Goal: Task Accomplishment & Management: Complete application form

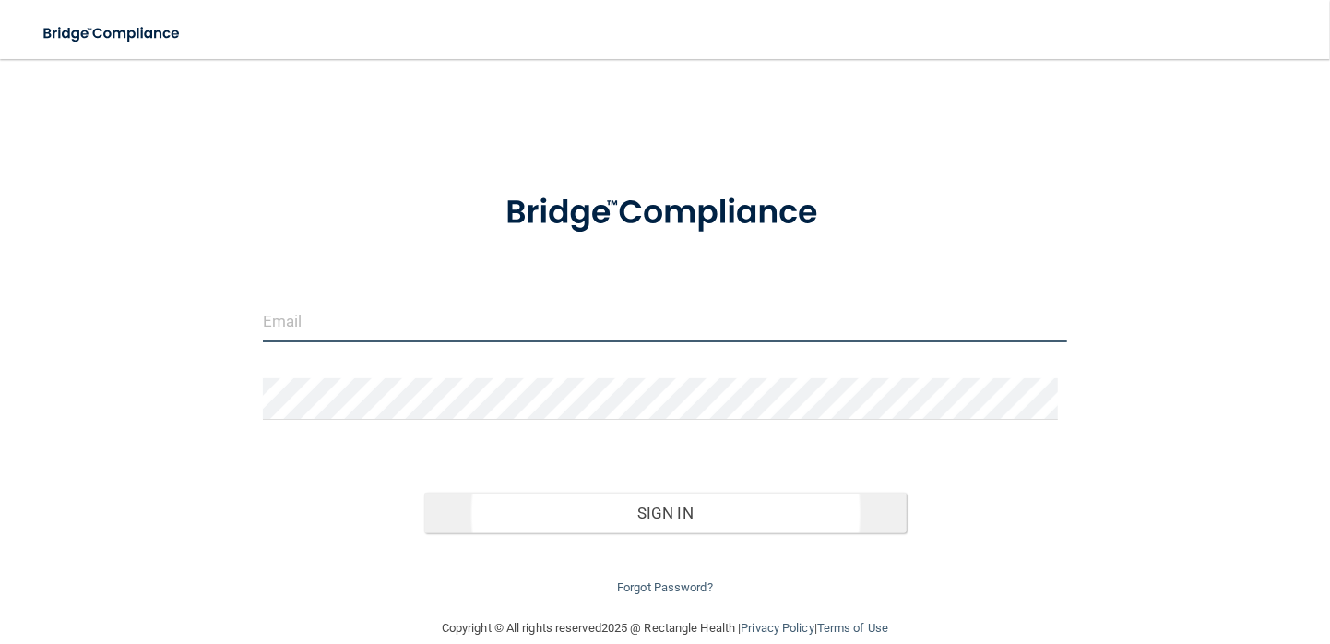
type input "[PERSON_NAME][EMAIL_ADDRESS][DOMAIN_NAME]"
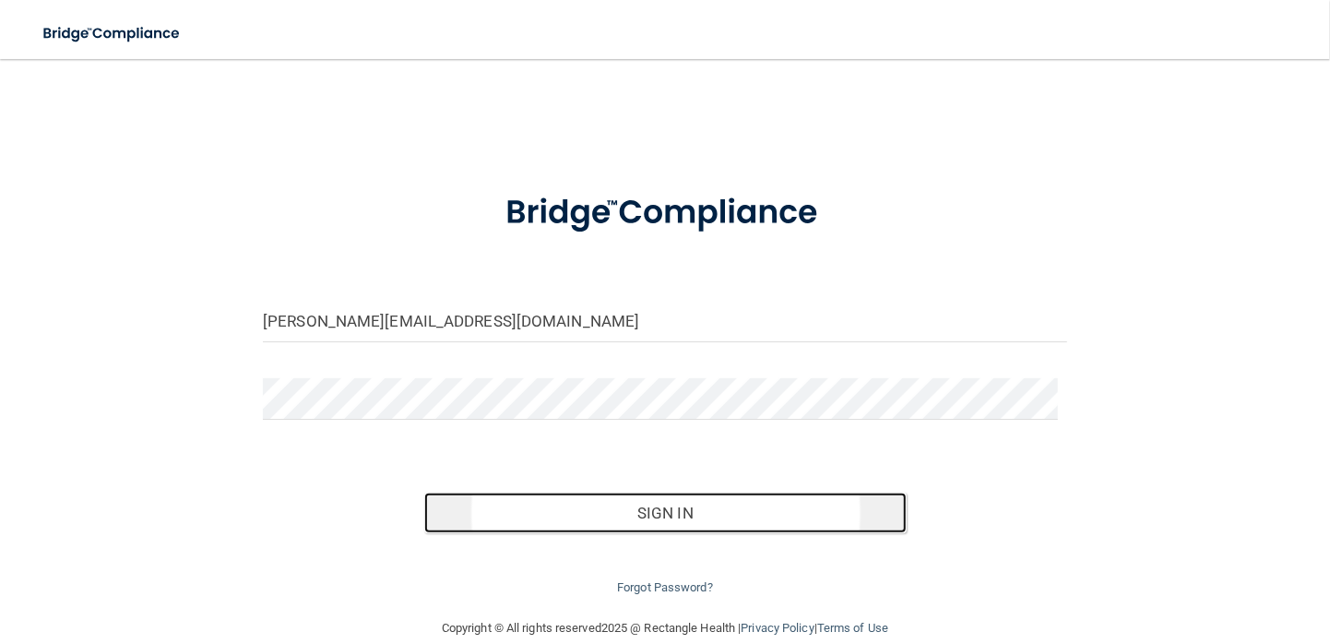
click at [577, 515] on button "Sign In" at bounding box center [665, 512] width 482 height 41
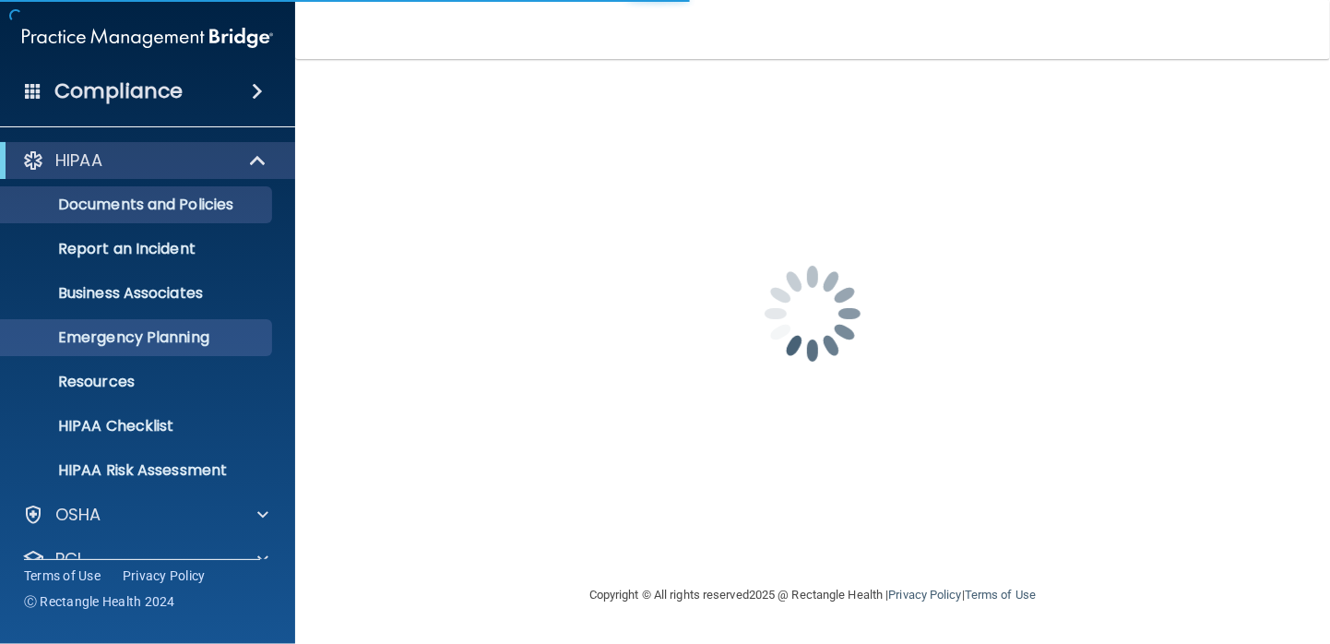
scroll to position [121, 0]
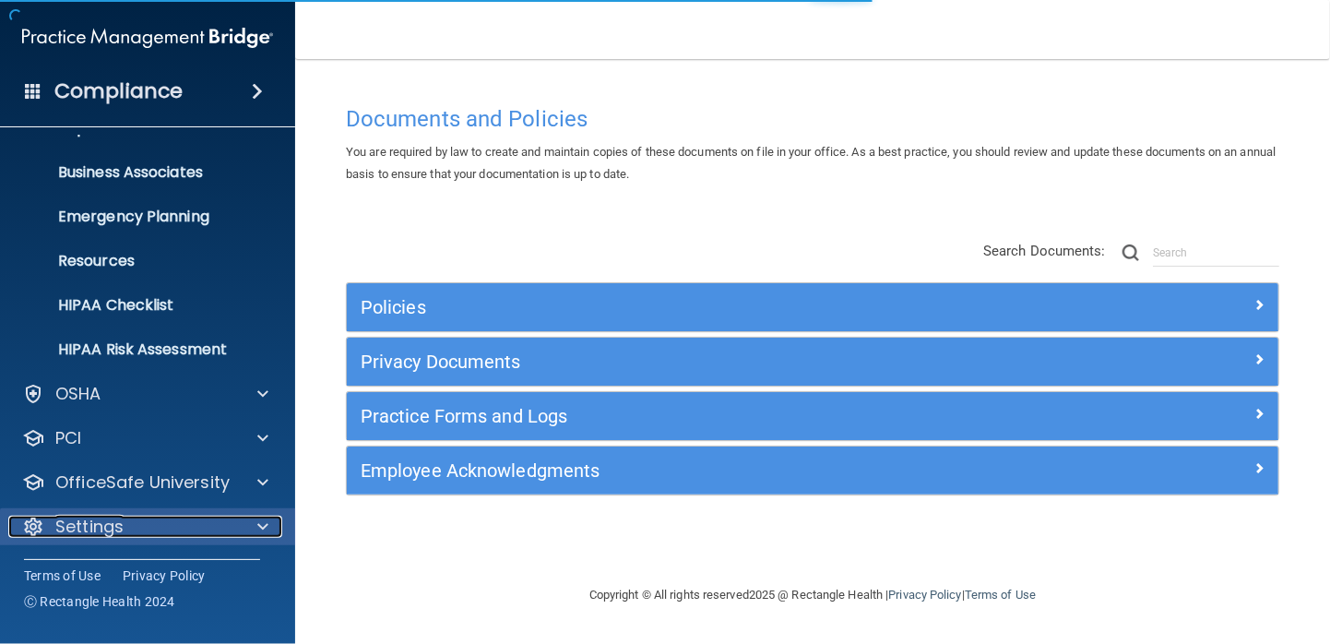
click at [110, 521] on p "Settings" at bounding box center [89, 526] width 68 height 22
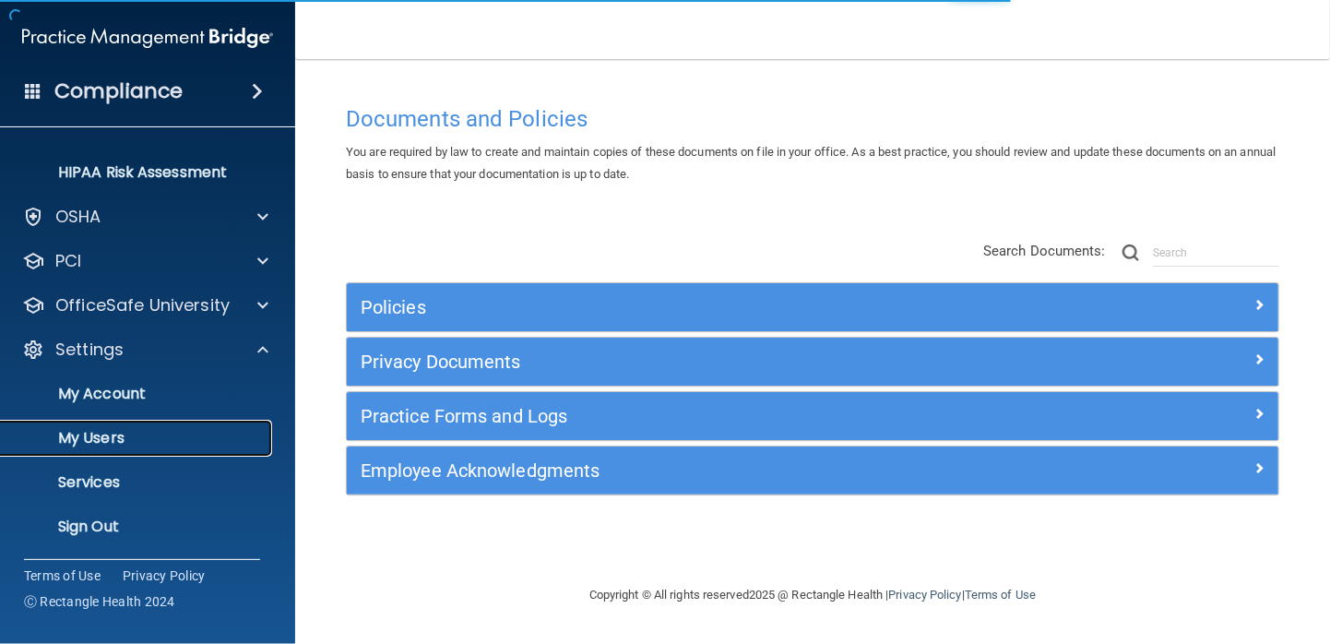
click at [126, 442] on p "My Users" at bounding box center [138, 438] width 252 height 18
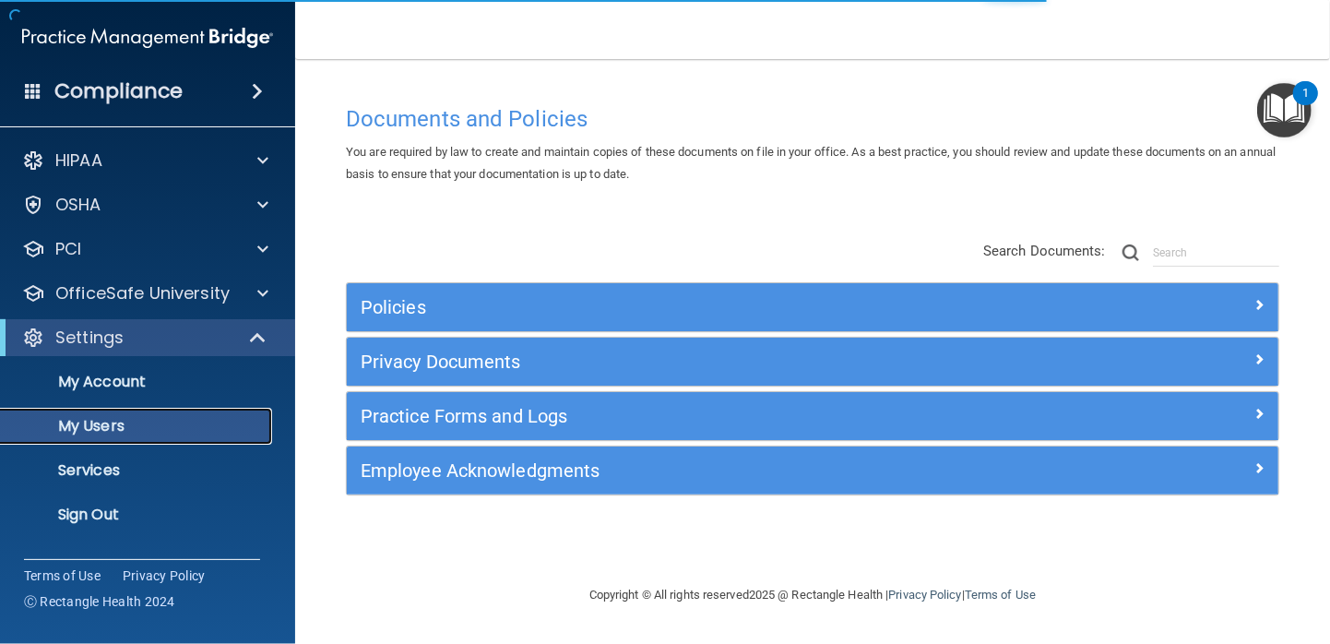
select select "20"
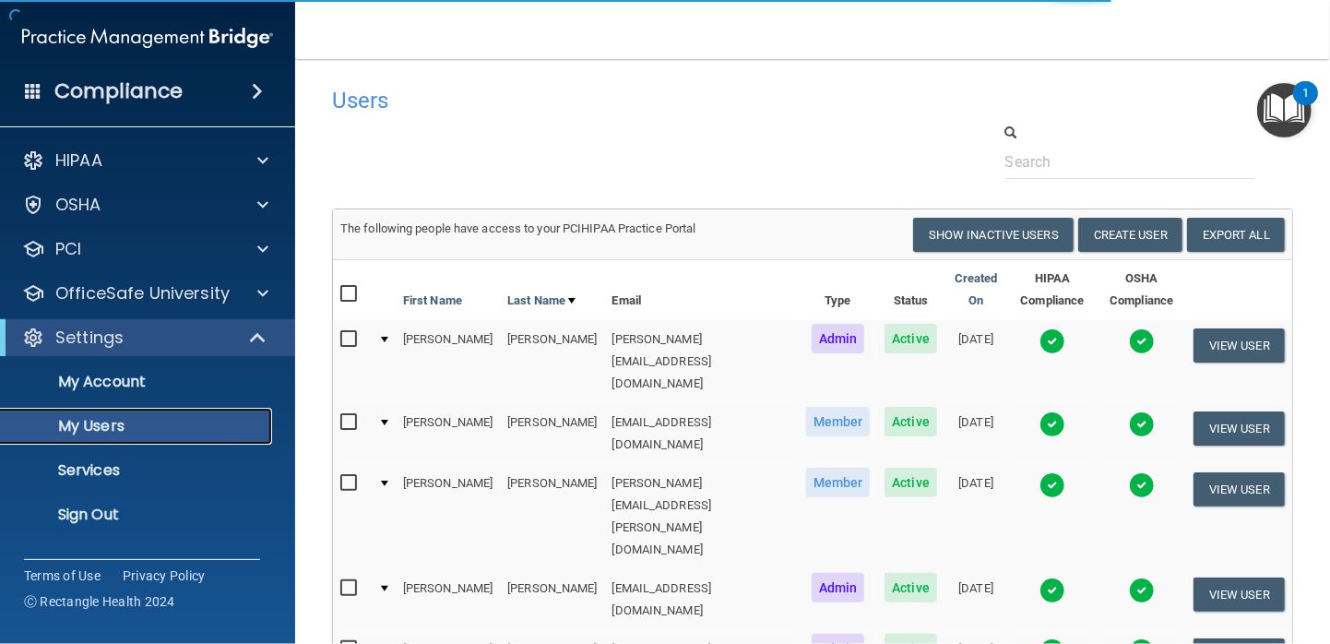
scroll to position [158, 0]
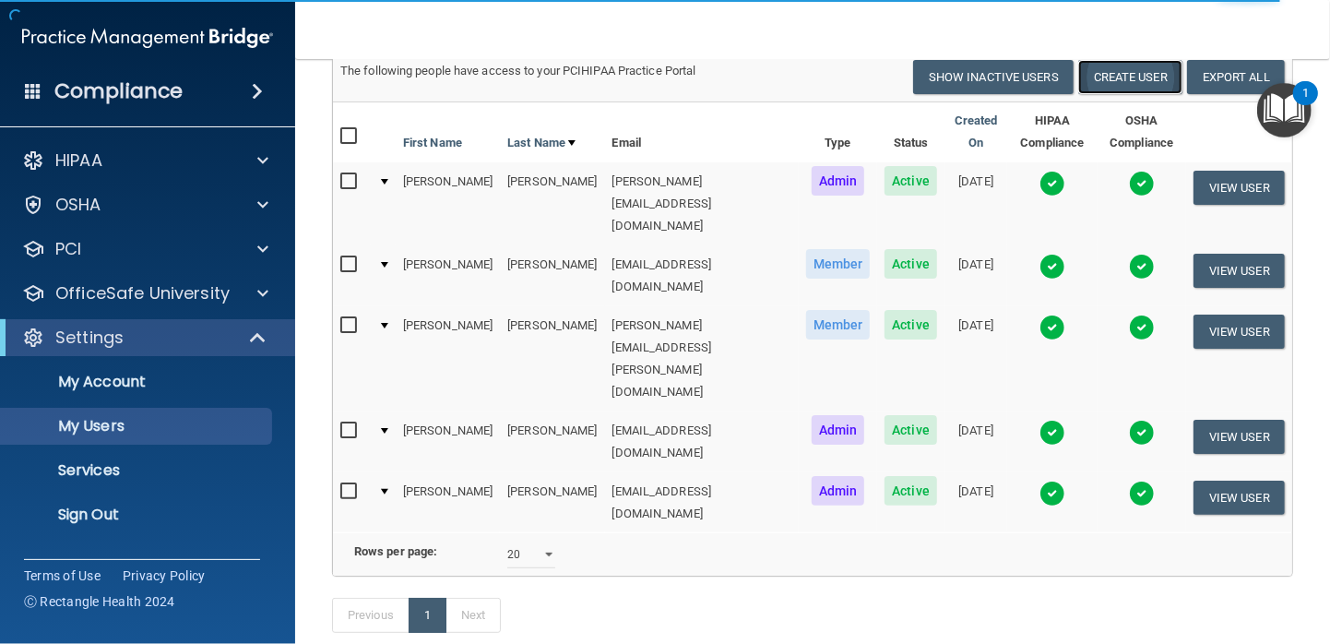
click at [1140, 77] on button "Create User" at bounding box center [1130, 77] width 104 height 34
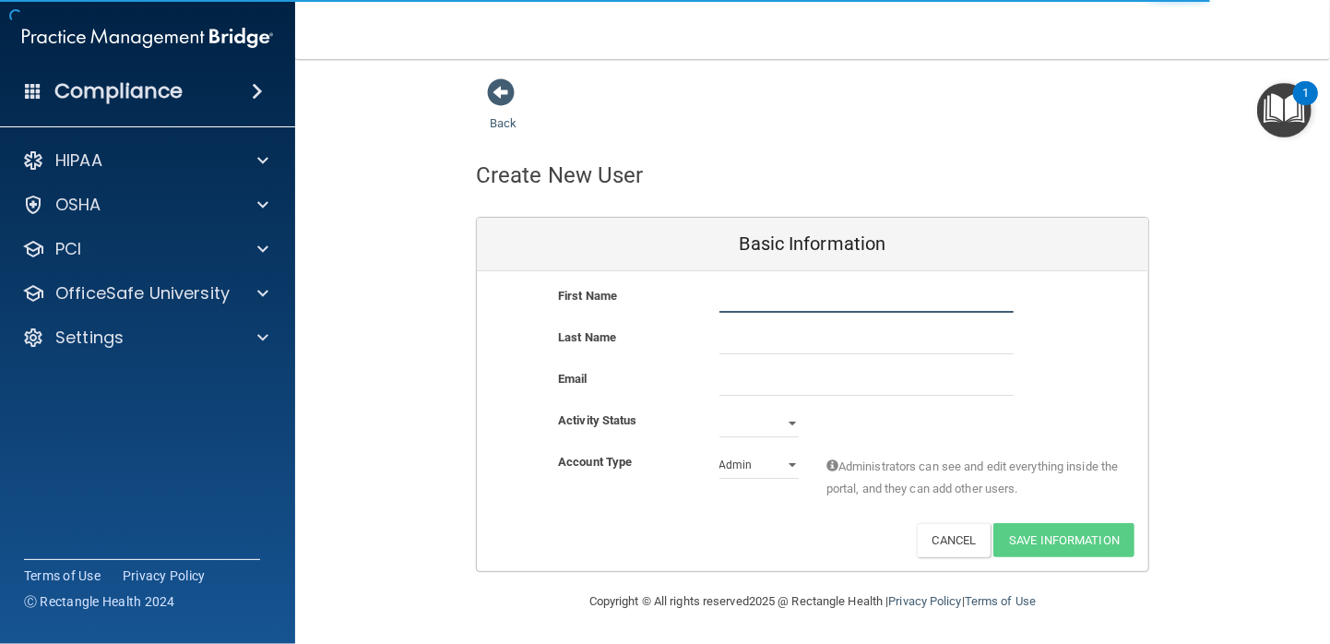
click at [782, 306] on input "text" at bounding box center [866, 299] width 294 height 28
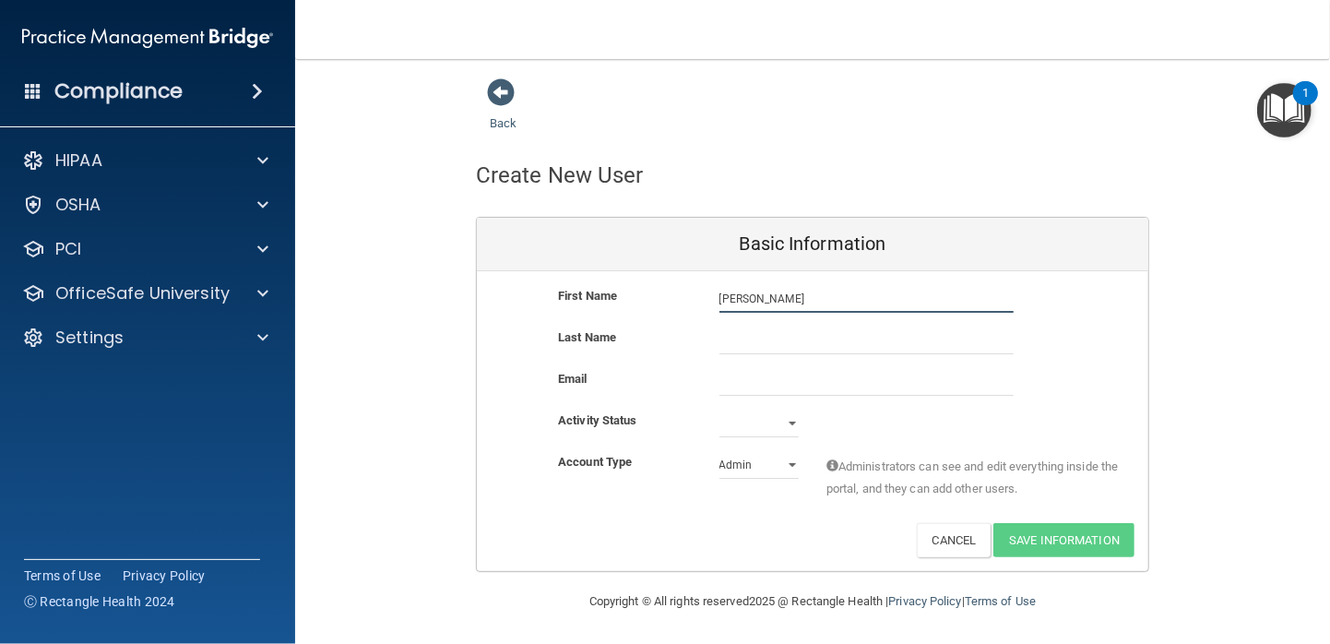
type input "[PERSON_NAME]"
type input "Lor"
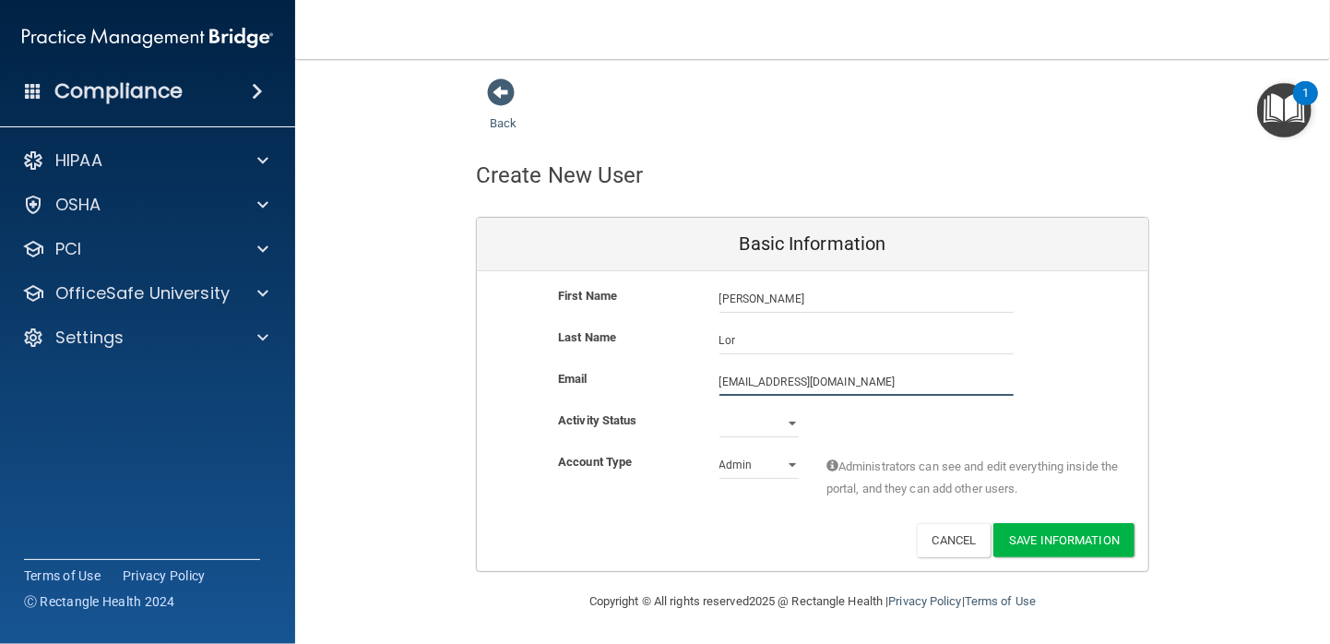
type input "[EMAIL_ADDRESS][DOMAIN_NAME]"
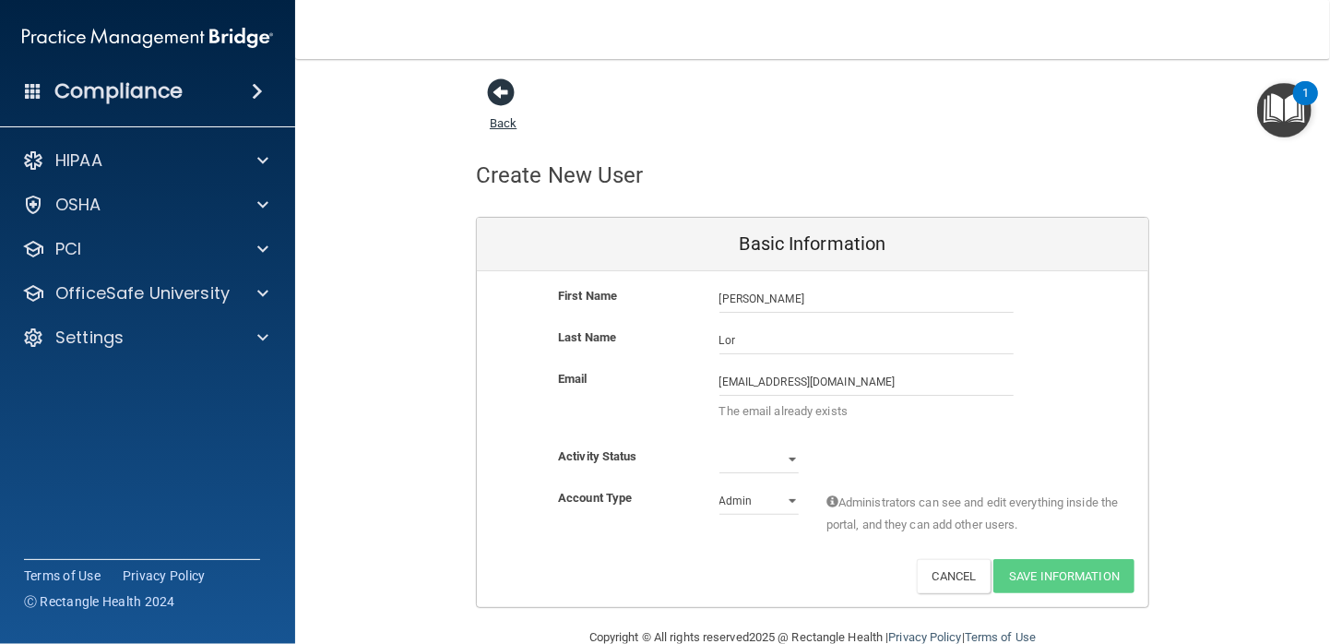
click at [504, 99] on span at bounding box center [501, 92] width 28 height 28
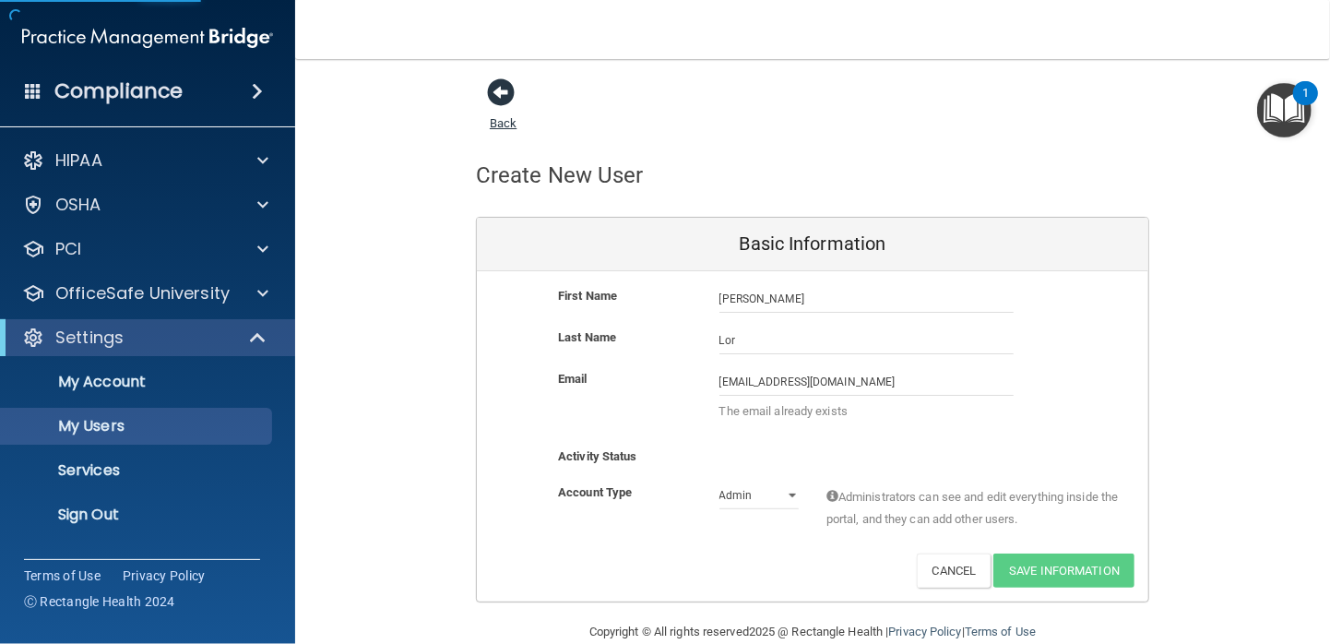
select select "20"
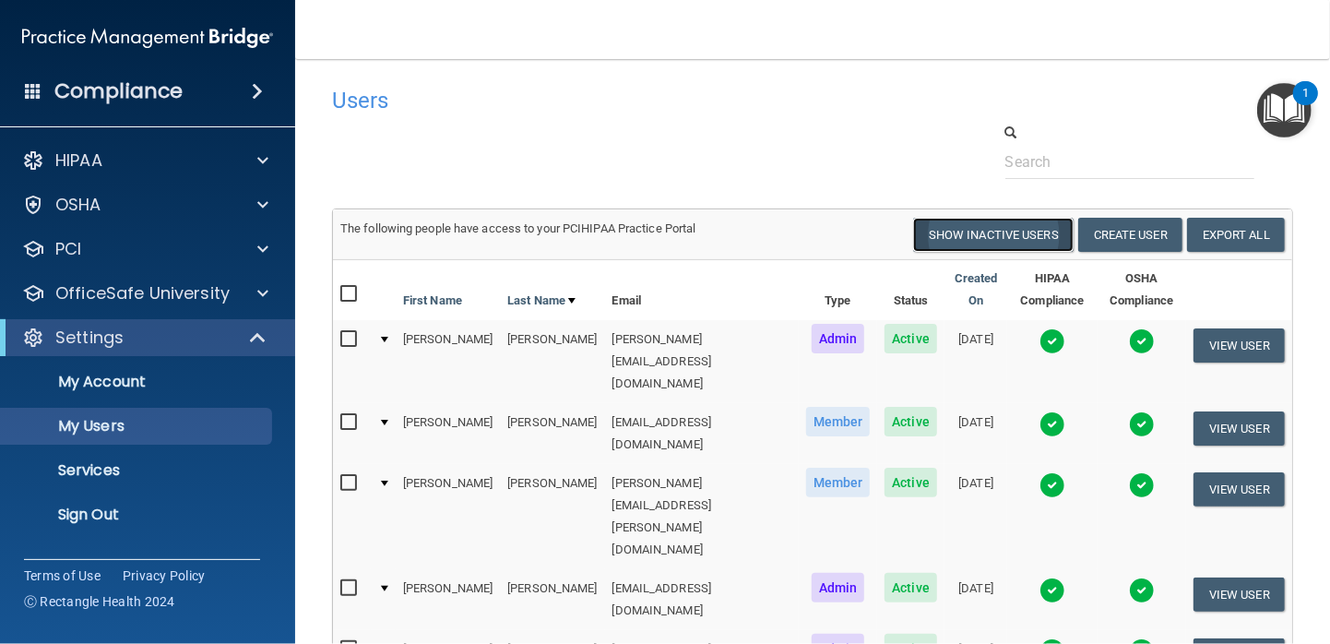
click at [947, 237] on button "Show Inactive Users" at bounding box center [993, 235] width 160 height 34
select select "20"
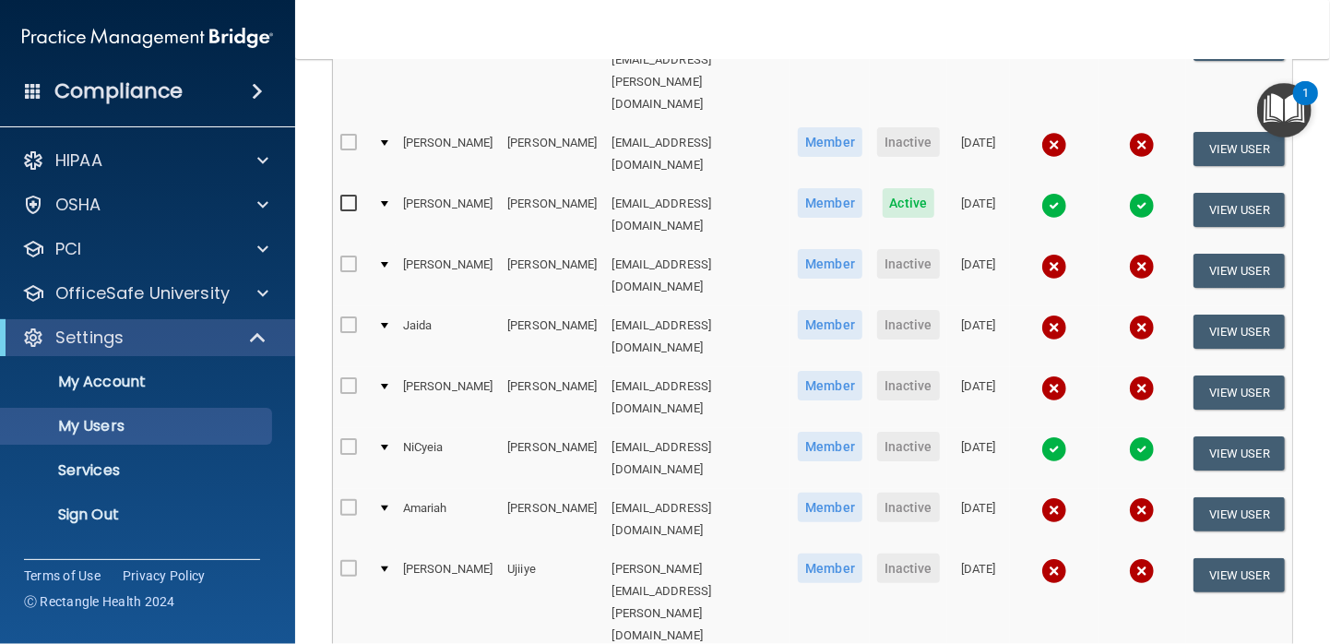
scroll to position [444, 0]
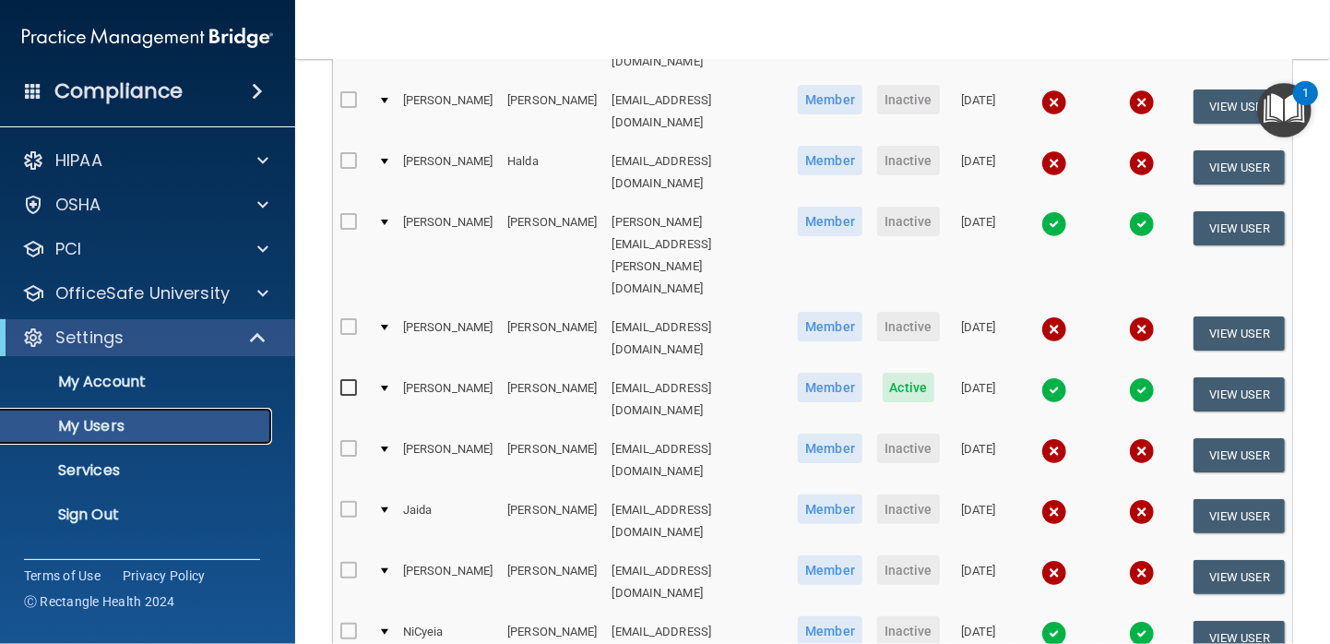
click at [85, 437] on link "My Users" at bounding box center [127, 426] width 290 height 37
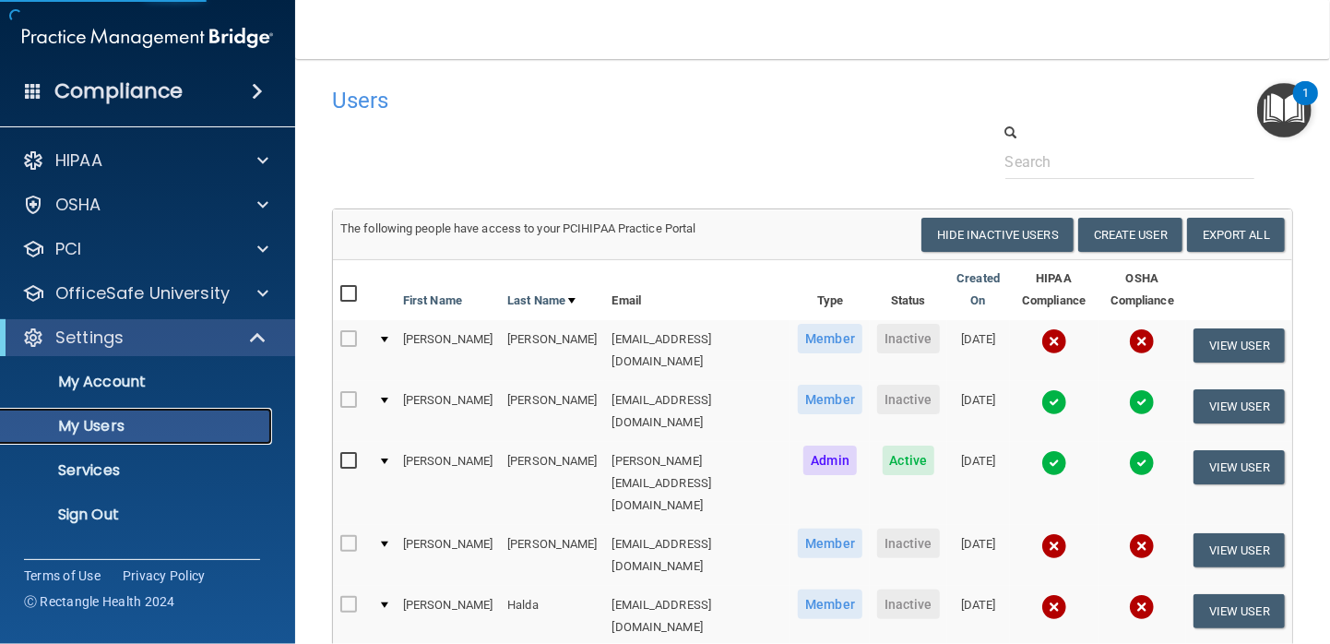
select select "20"
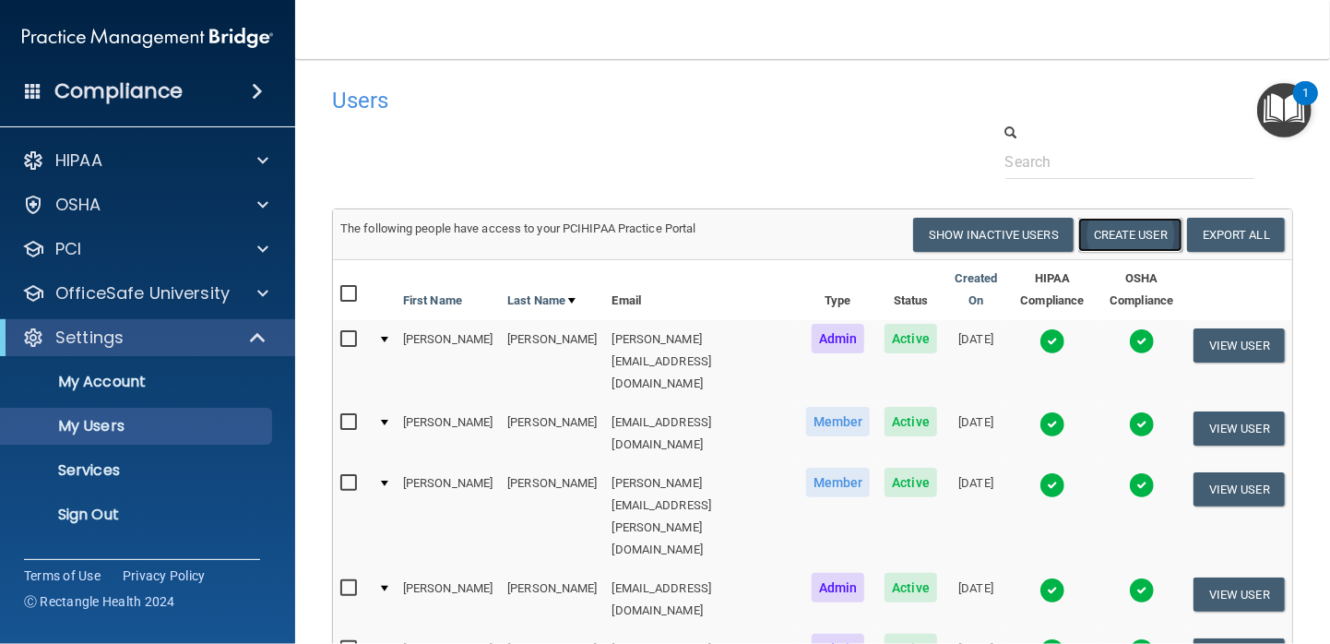
click at [1114, 233] on button "Create User" at bounding box center [1130, 235] width 104 height 34
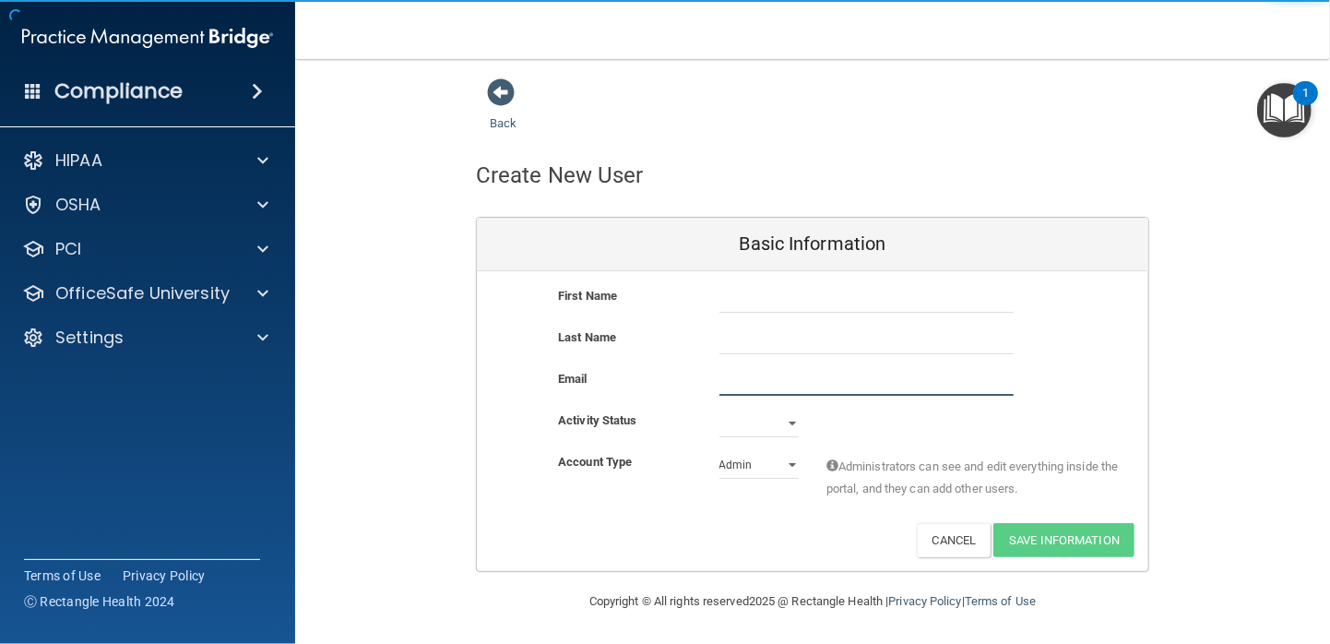
click at [764, 385] on input "email" at bounding box center [866, 382] width 294 height 28
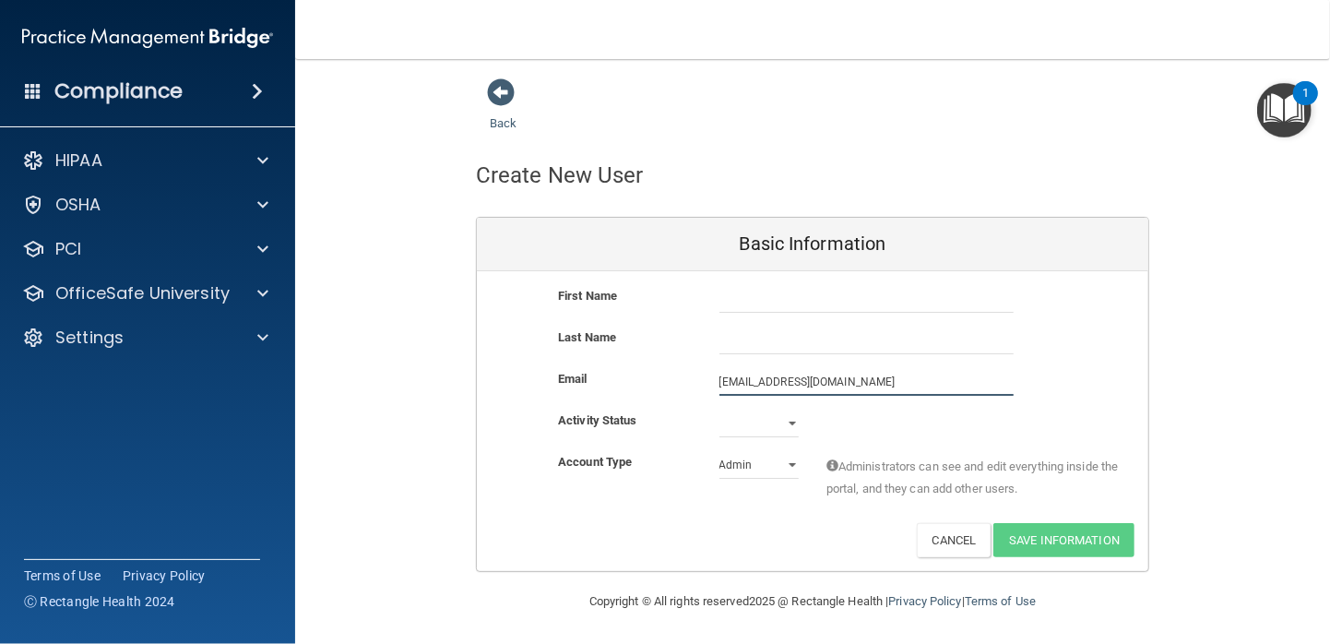
type input "[EMAIL_ADDRESS][DOMAIN_NAME]"
click at [792, 425] on div "Active Inactive" at bounding box center [758, 423] width 107 height 28
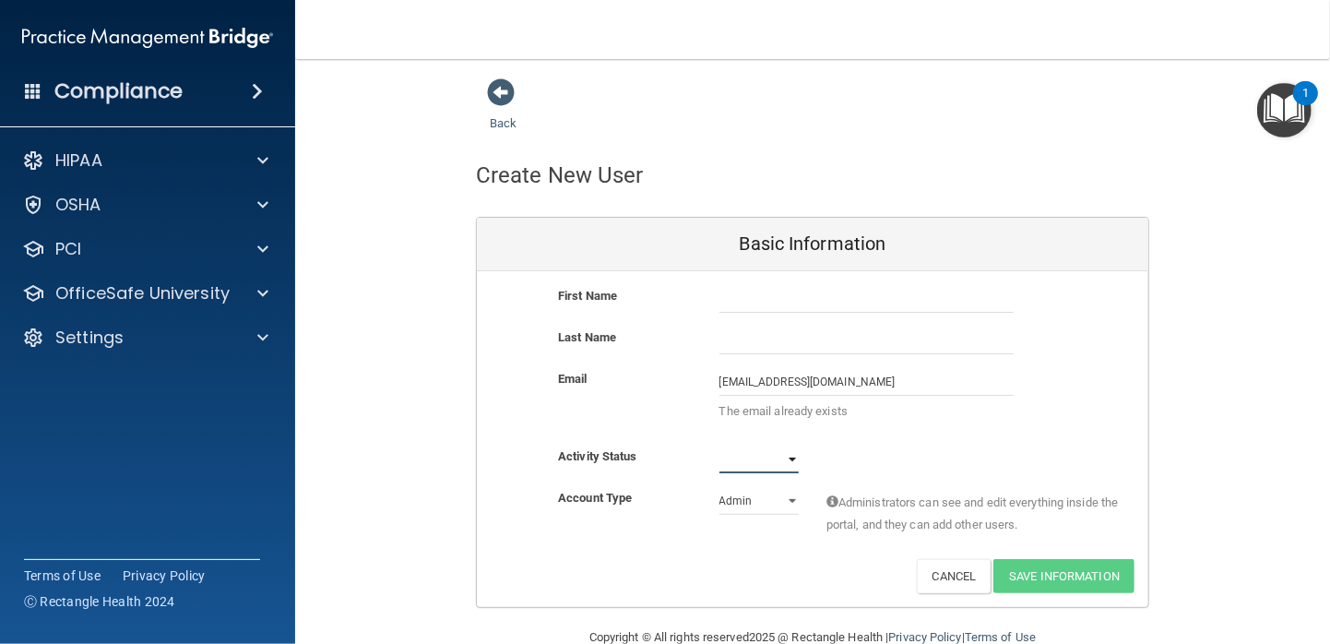
click at [783, 458] on select "Active Inactive" at bounding box center [758, 459] width 79 height 28
select select "active"
click at [719, 445] on select "Active Inactive" at bounding box center [758, 459] width 79 height 28
click at [779, 502] on select "Admin Member" at bounding box center [758, 501] width 79 height 28
select select "practice_member"
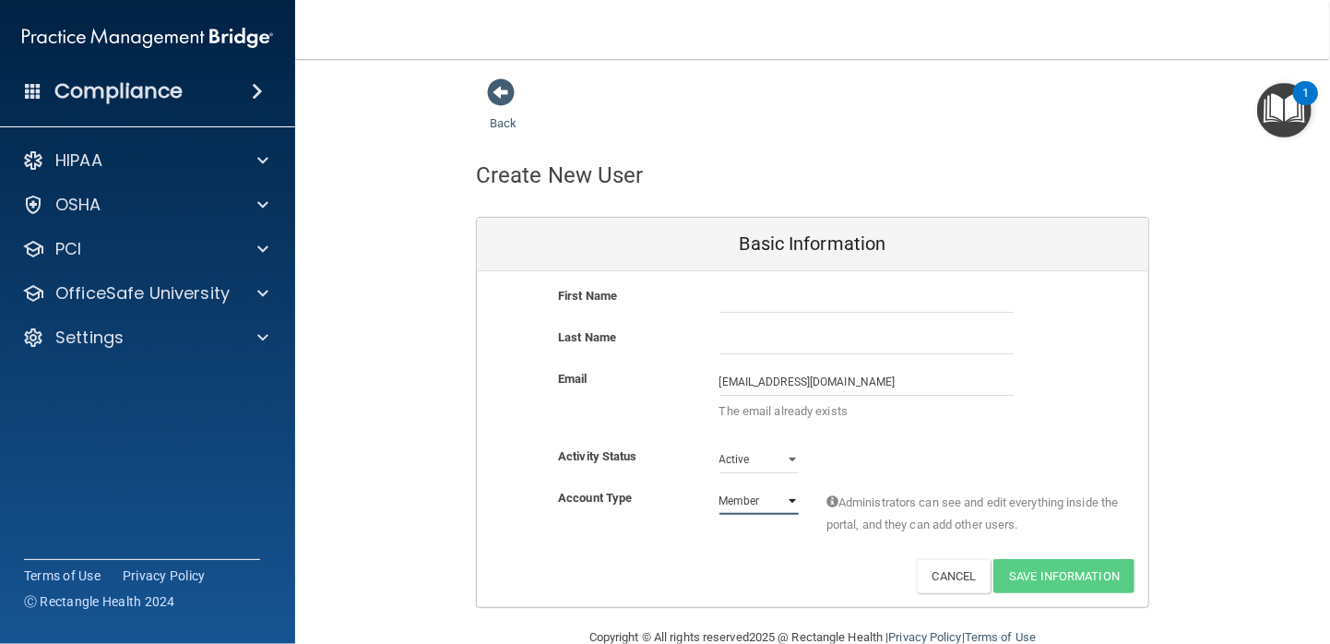
click at [719, 487] on select "Admin Member" at bounding box center [758, 501] width 79 height 28
click at [776, 348] on input "text" at bounding box center [866, 340] width 294 height 28
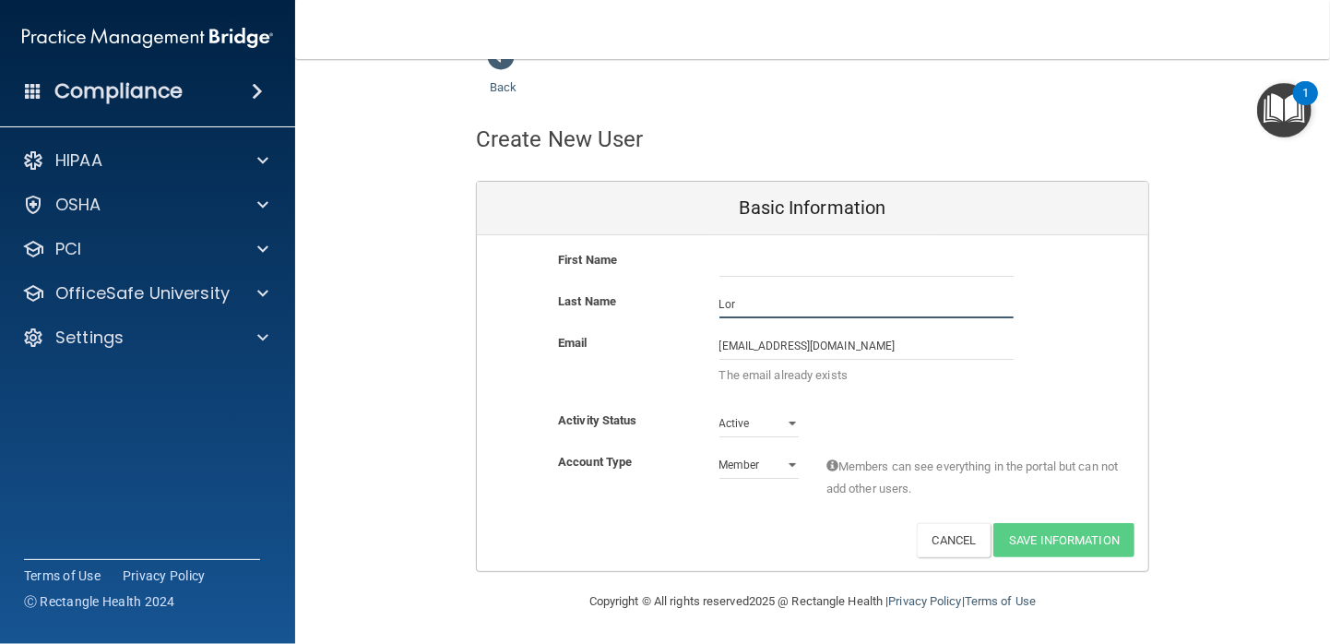
type input "Lor"
click at [873, 274] on input "text" at bounding box center [866, 263] width 294 height 28
type input "[PERSON_NAME]"
click at [847, 348] on input "[EMAIL_ADDRESS][DOMAIN_NAME]" at bounding box center [866, 346] width 294 height 28
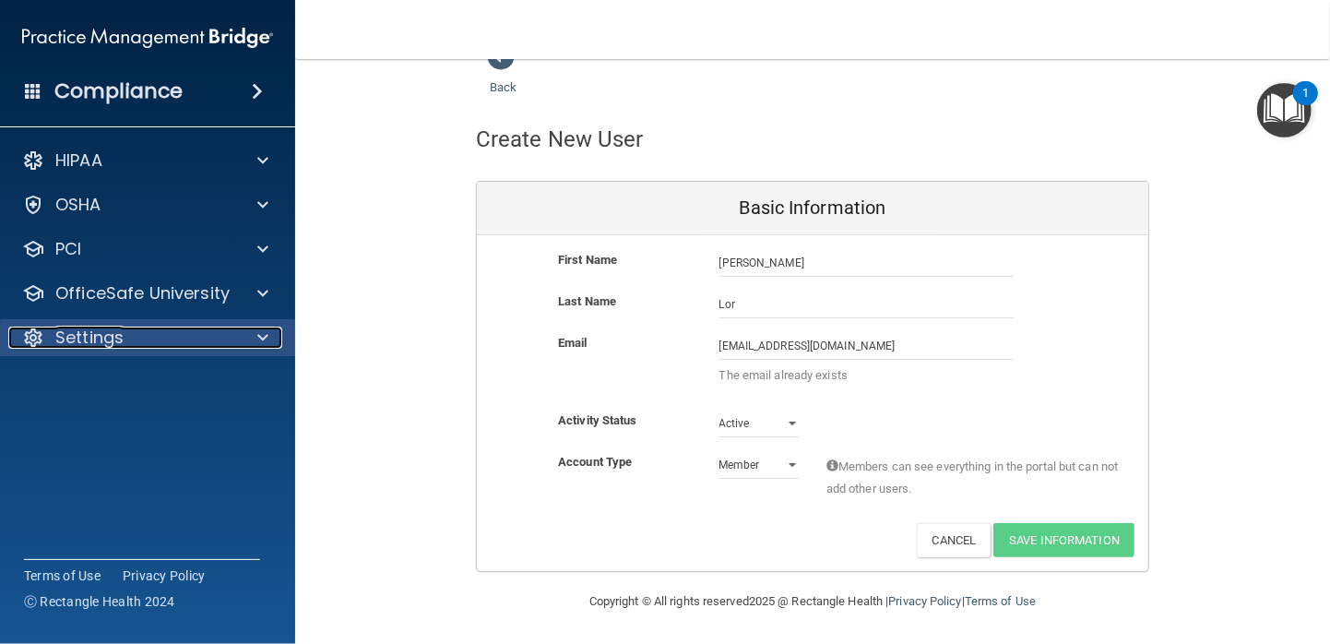
click at [262, 340] on span at bounding box center [262, 337] width 11 height 22
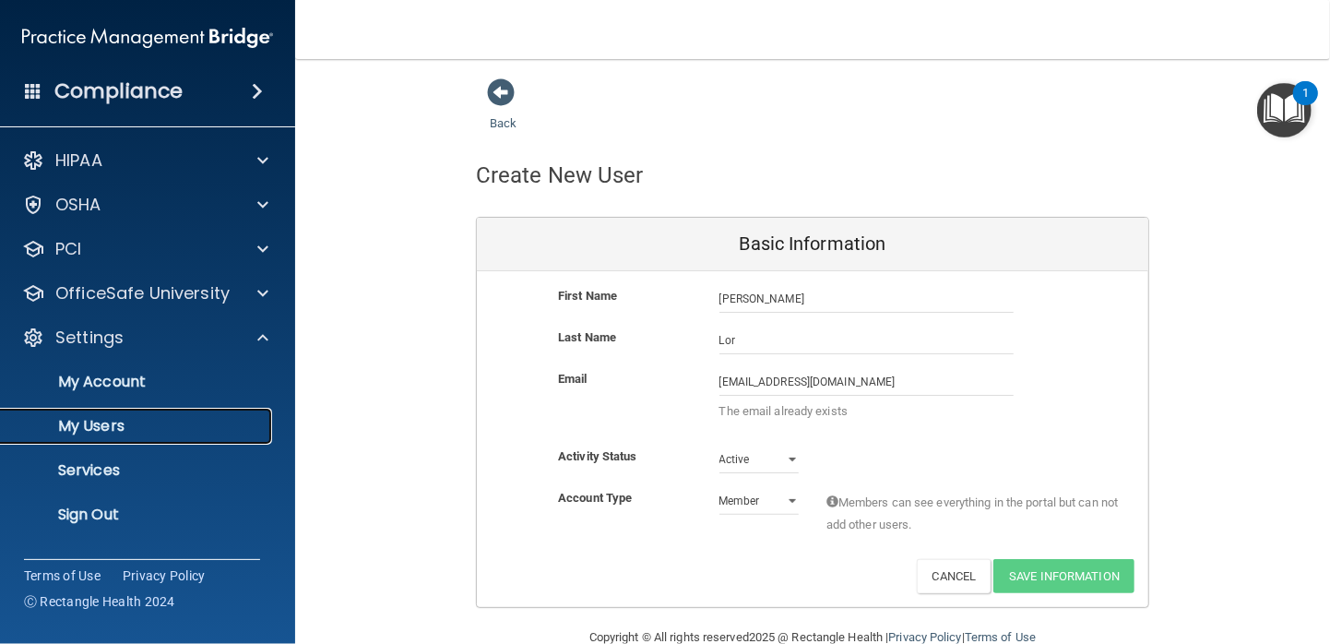
click at [149, 424] on p "My Users" at bounding box center [138, 426] width 252 height 18
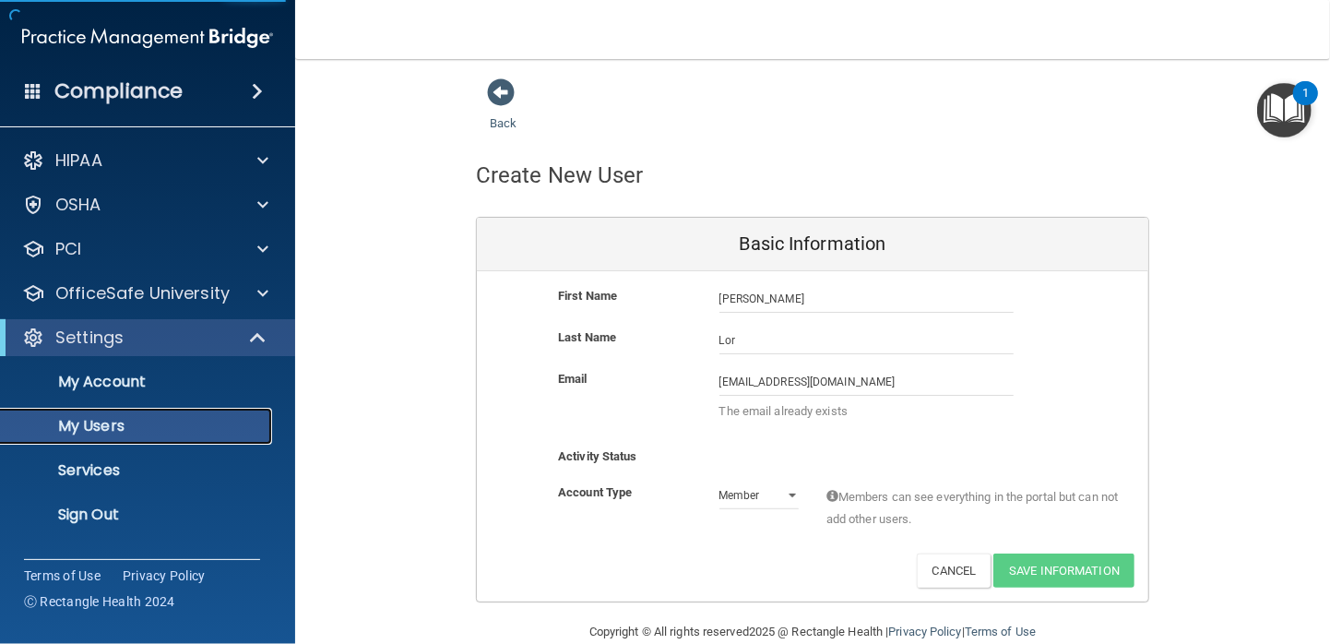
scroll to position [126, 0]
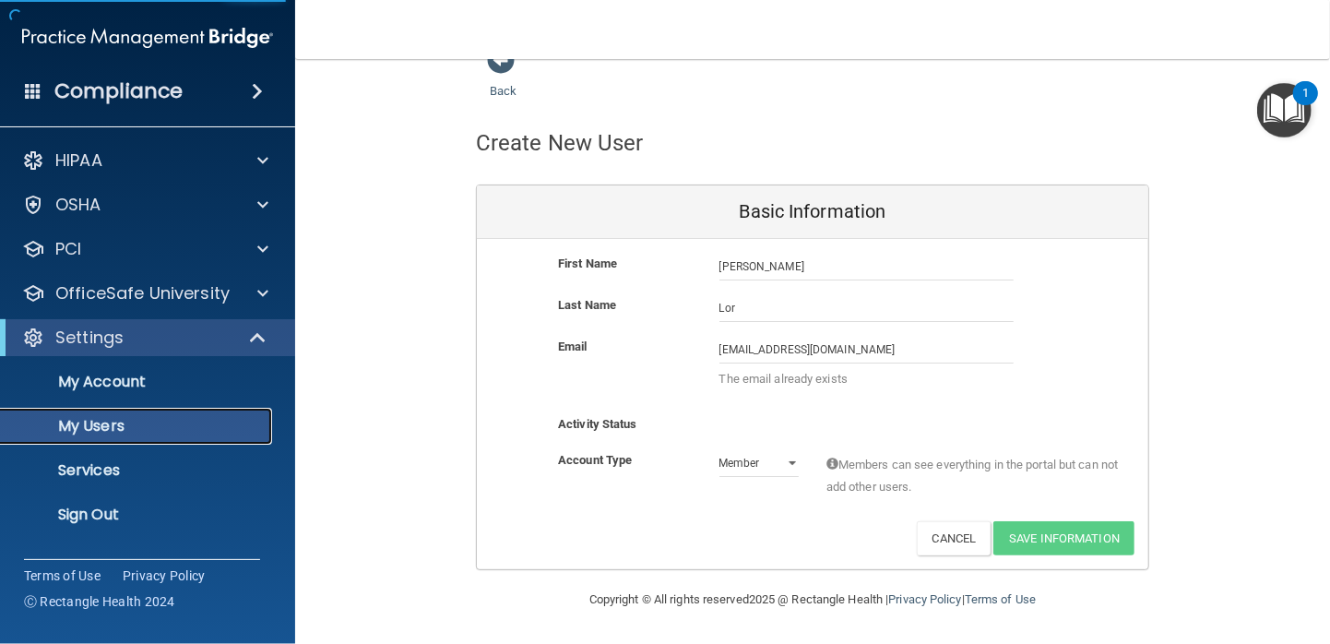
select select "20"
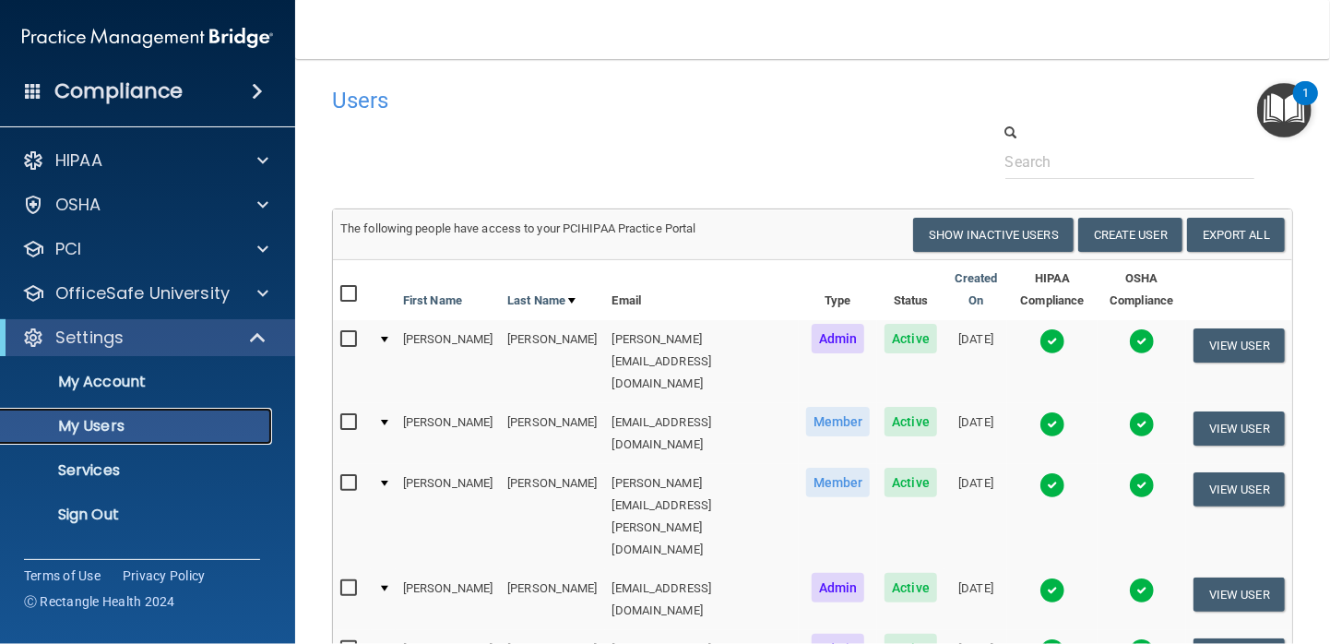
scroll to position [158, 0]
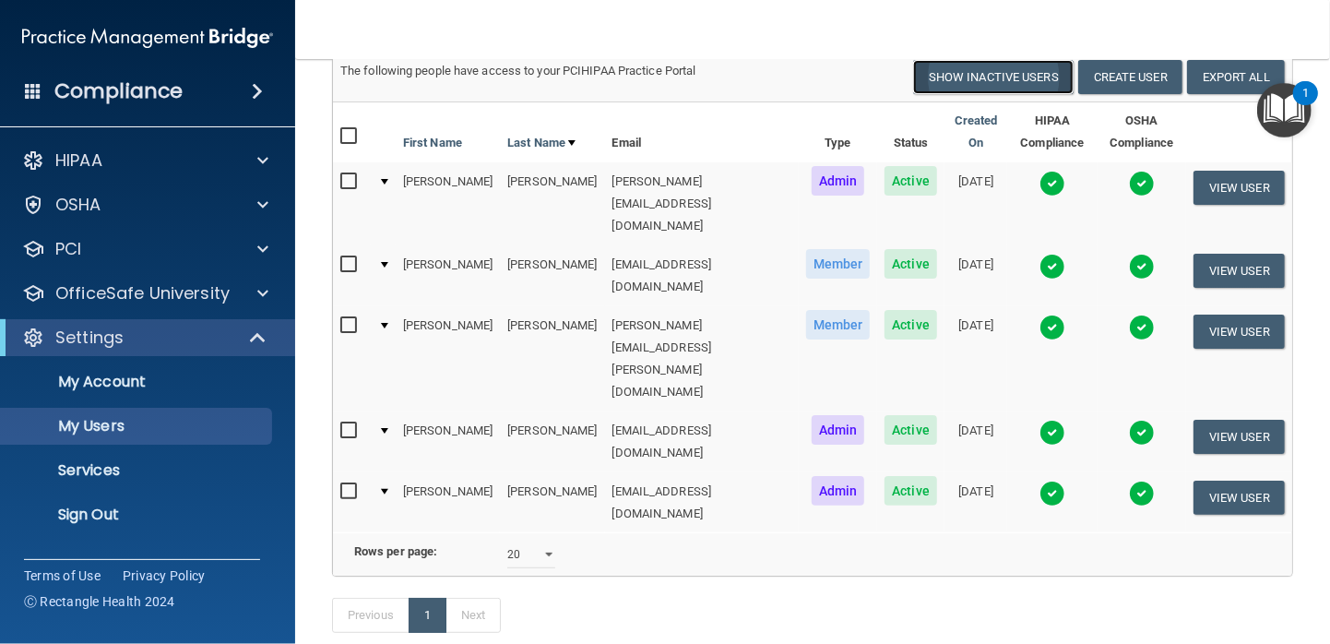
click at [1001, 74] on button "Show Inactive Users" at bounding box center [993, 77] width 160 height 34
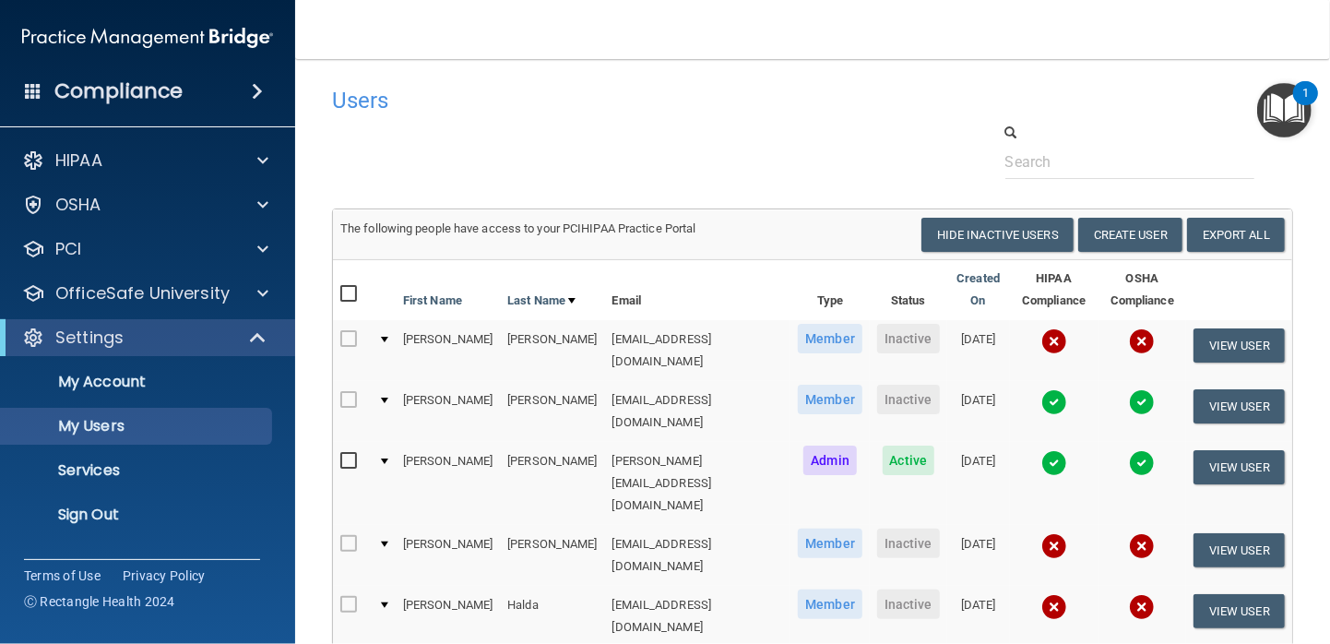
scroll to position [738, 0]
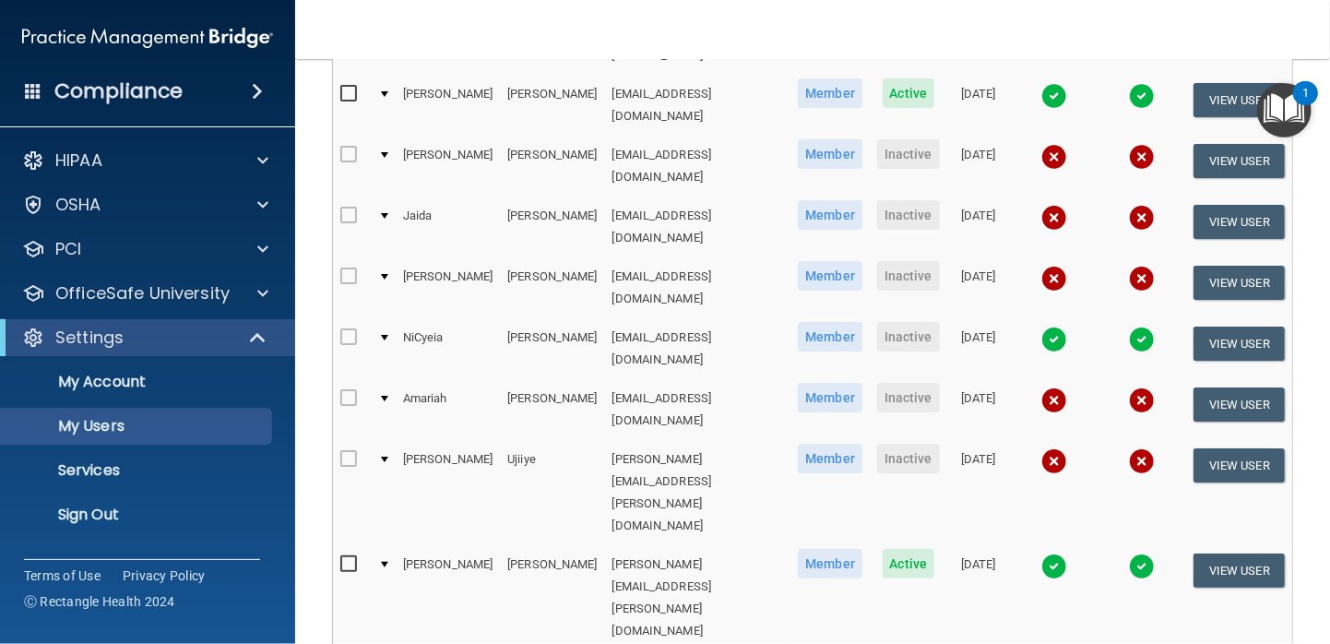
select select "18"
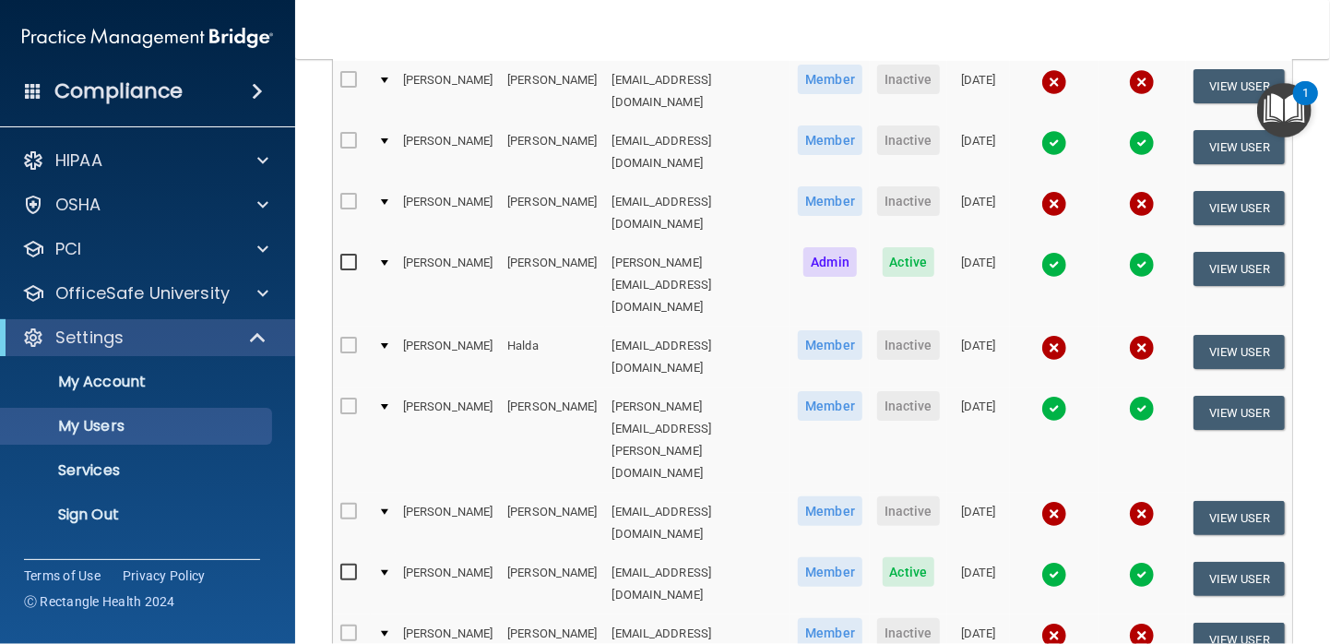
scroll to position [75, 0]
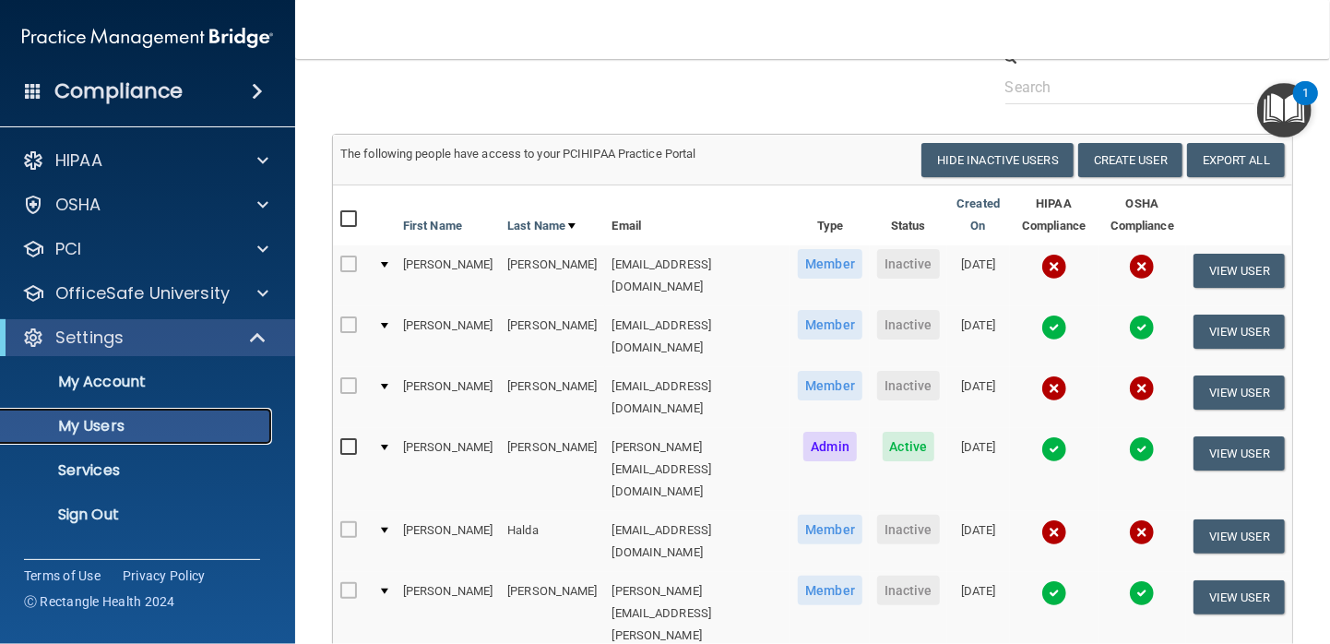
click at [113, 409] on link "My Users" at bounding box center [127, 426] width 290 height 37
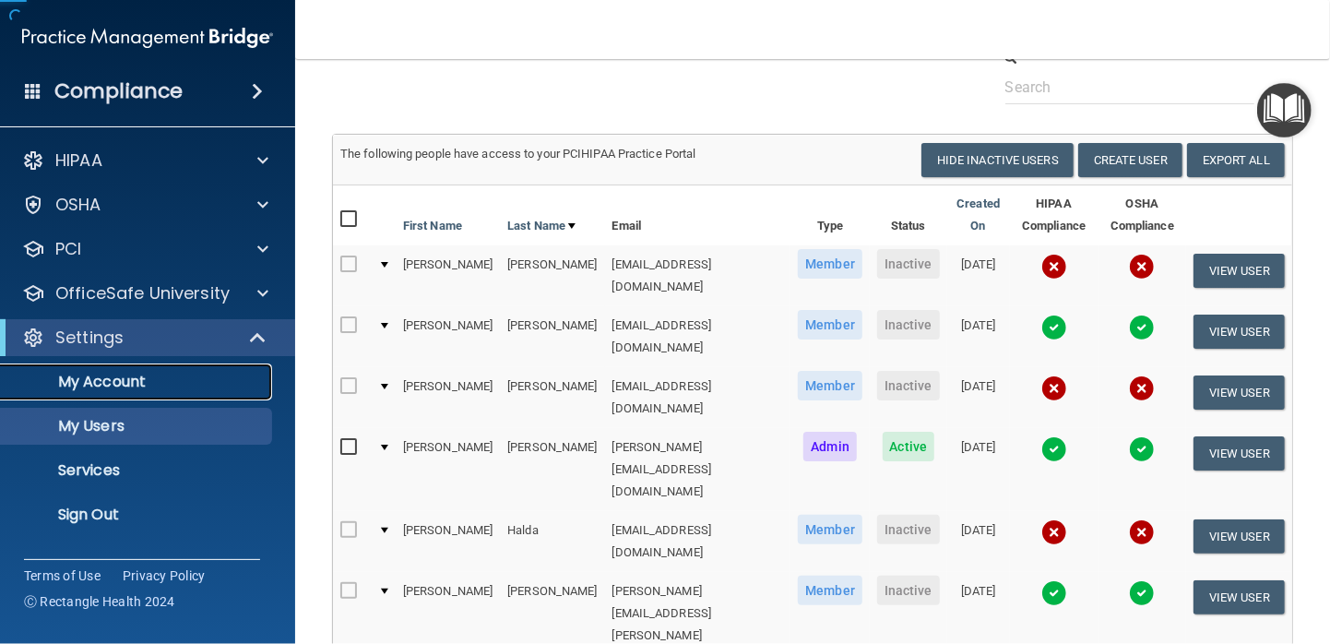
click at [117, 374] on p "My Account" at bounding box center [138, 382] width 252 height 18
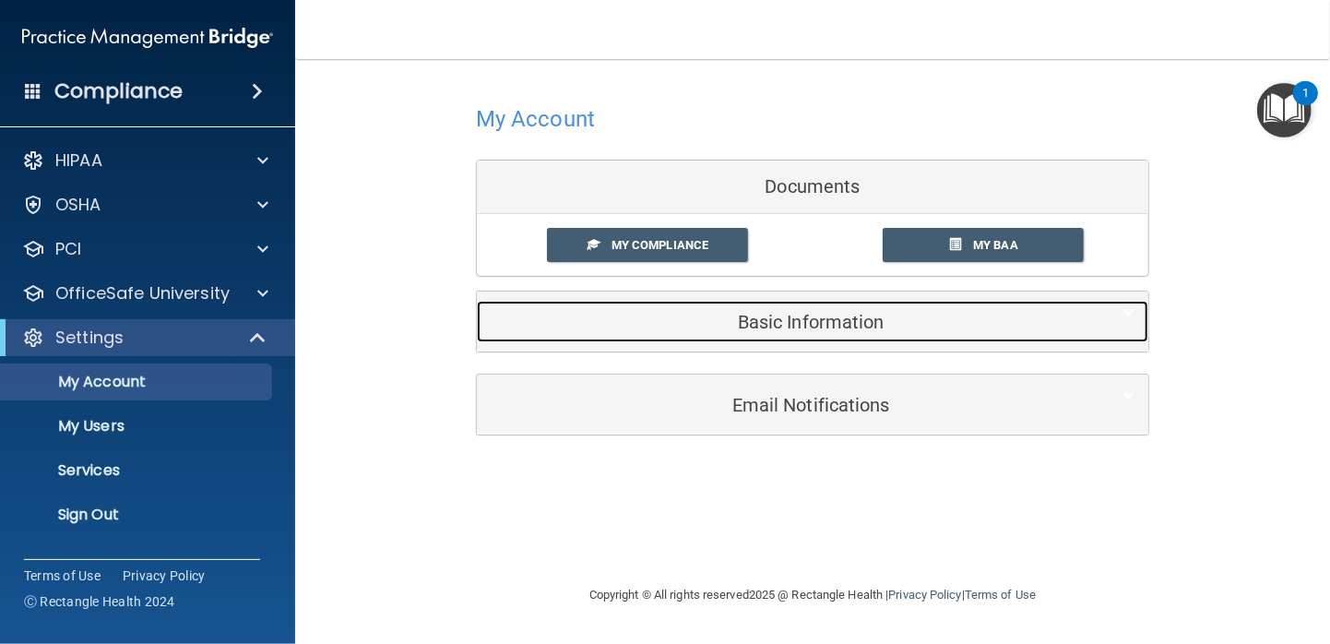
click at [843, 325] on h5 "Basic Information" at bounding box center [784, 322] width 587 height 20
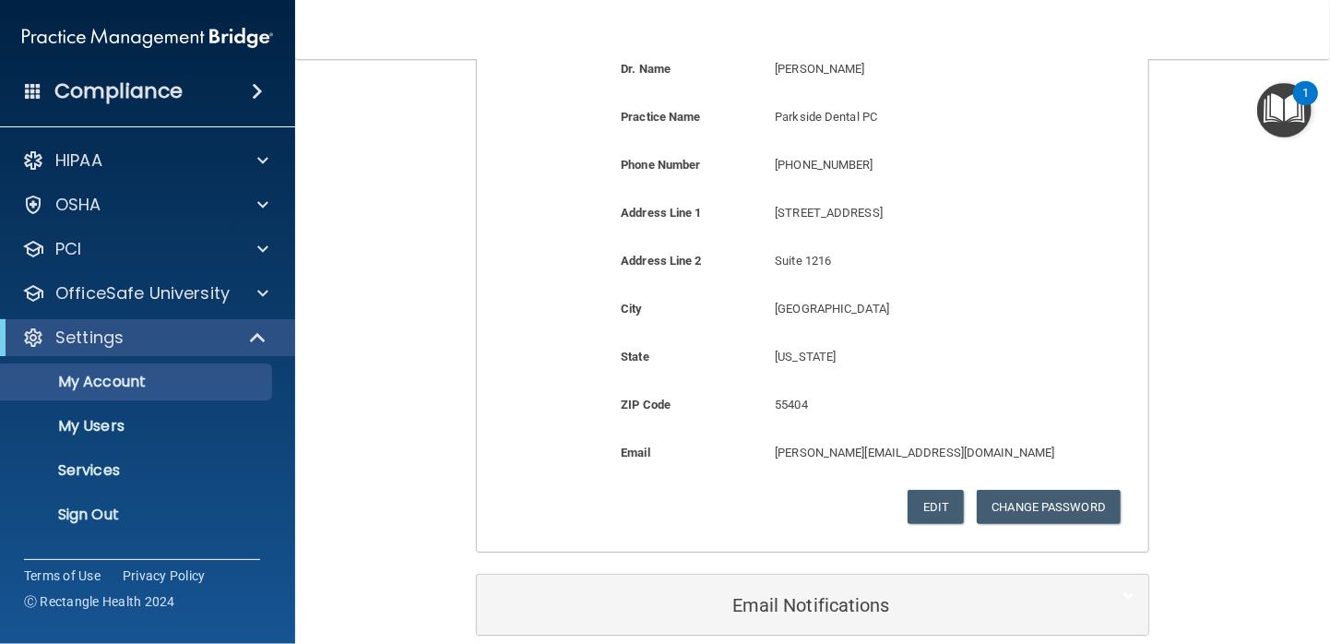
scroll to position [454, 0]
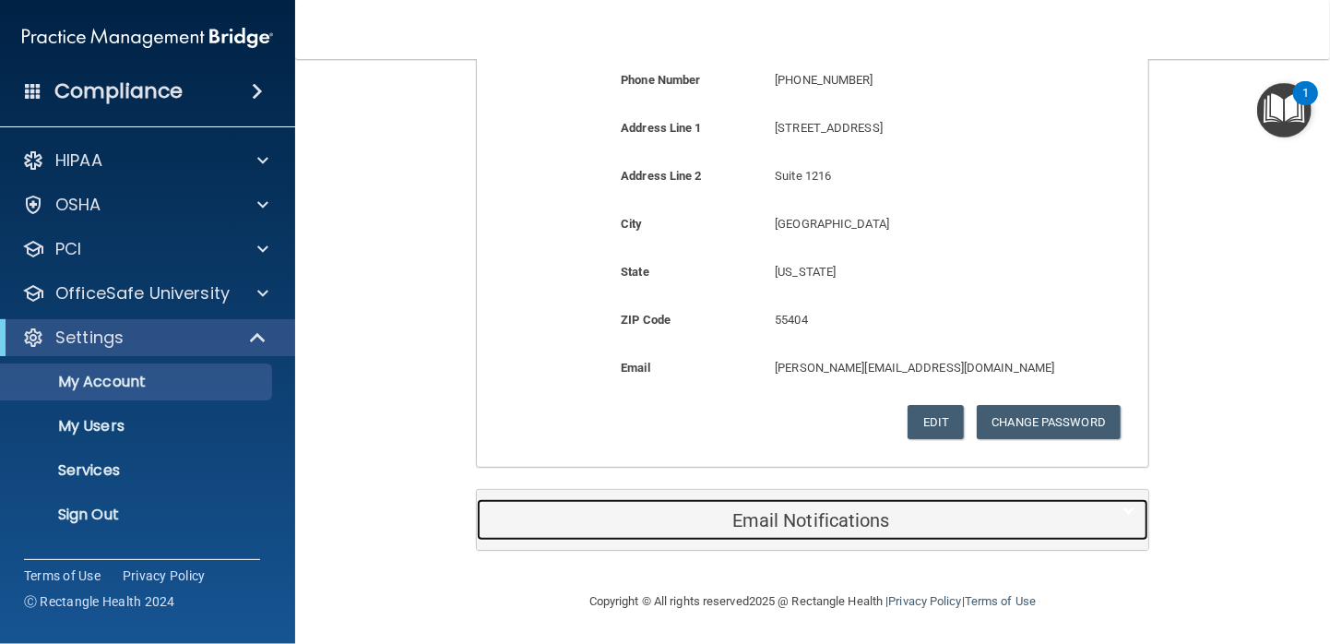
click at [828, 518] on h5 "Email Notifications" at bounding box center [784, 520] width 587 height 20
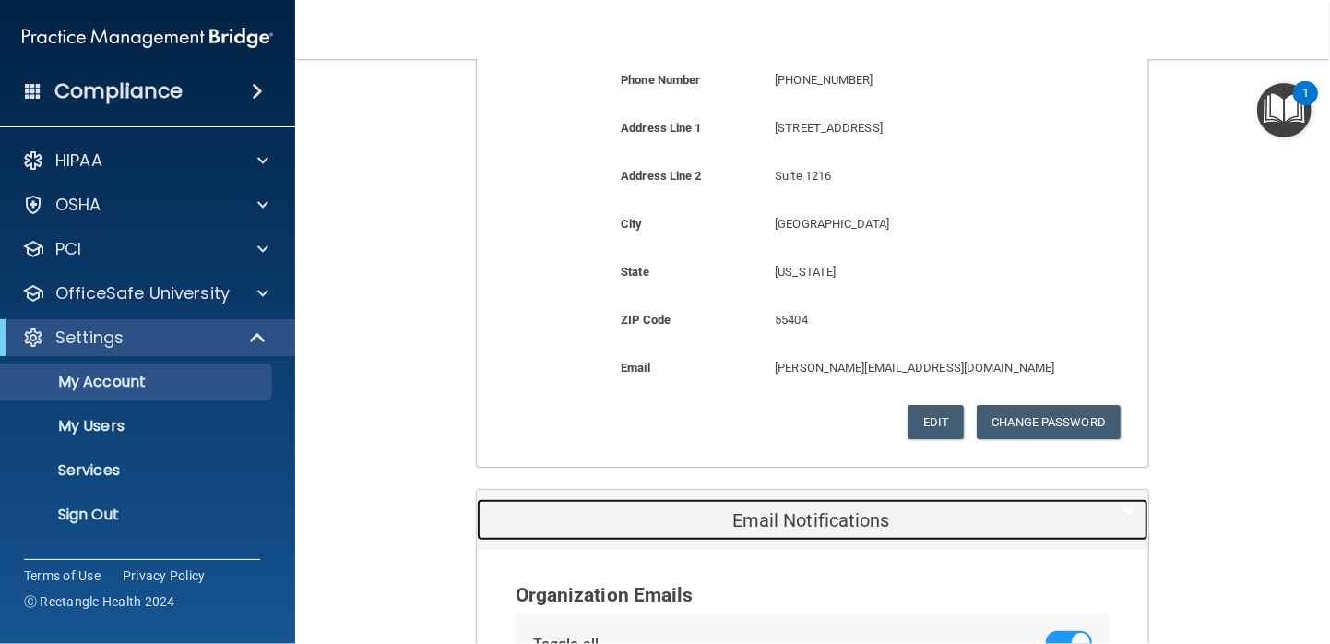
scroll to position [946, 0]
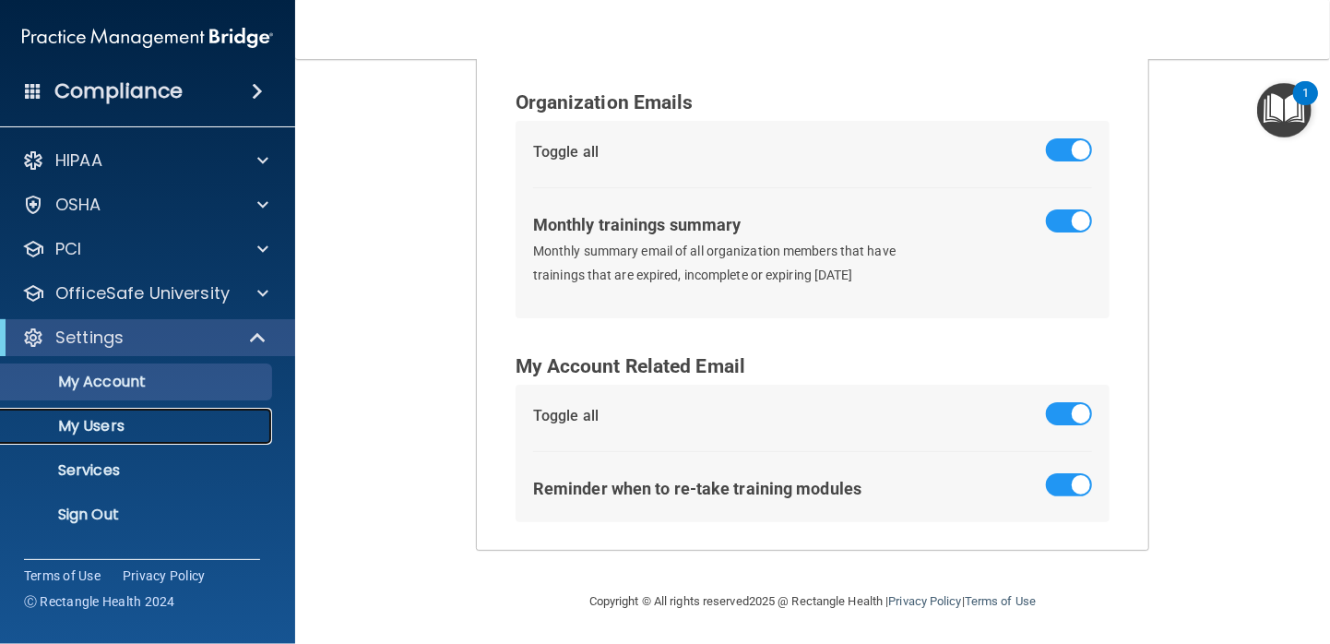
click at [114, 426] on p "My Users" at bounding box center [138, 426] width 252 height 18
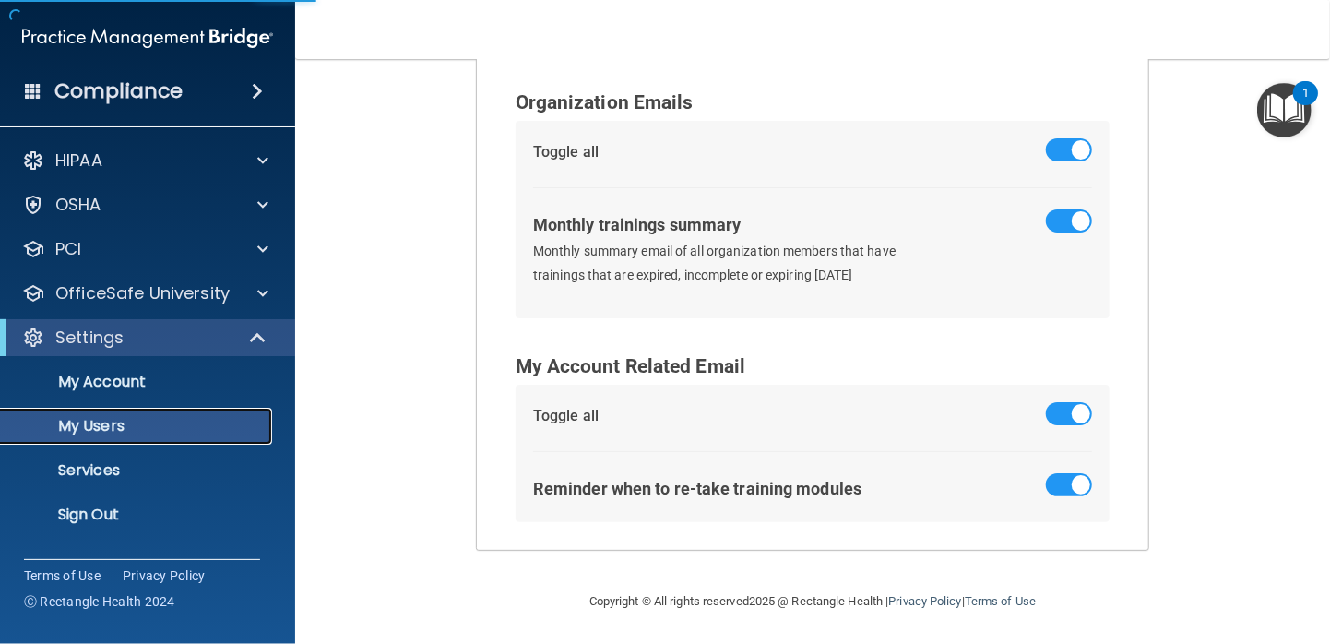
scroll to position [158, 0]
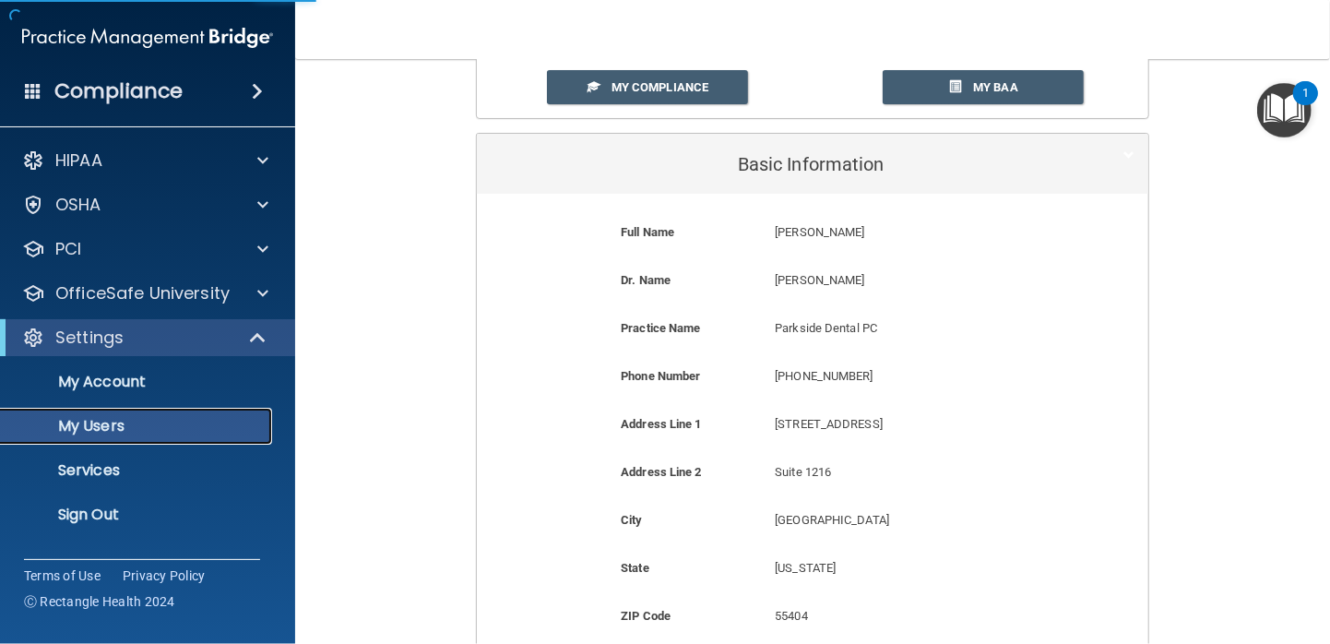
select select "20"
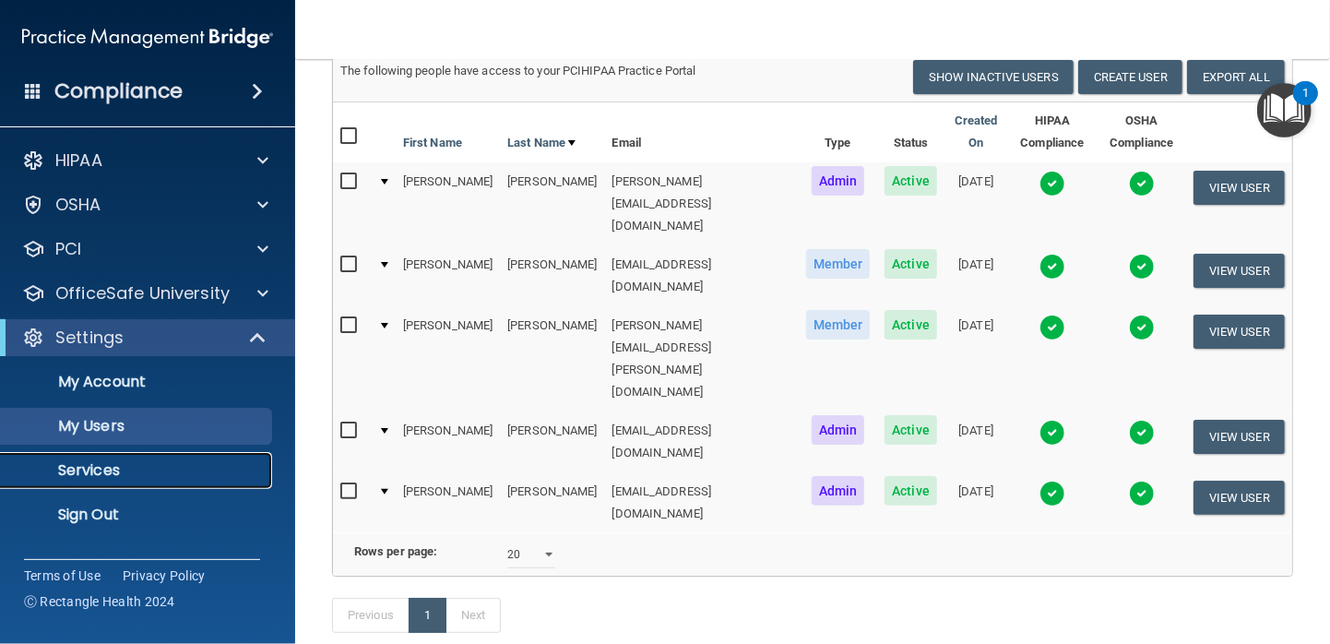
click at [89, 467] on p "Services" at bounding box center [138, 470] width 252 height 18
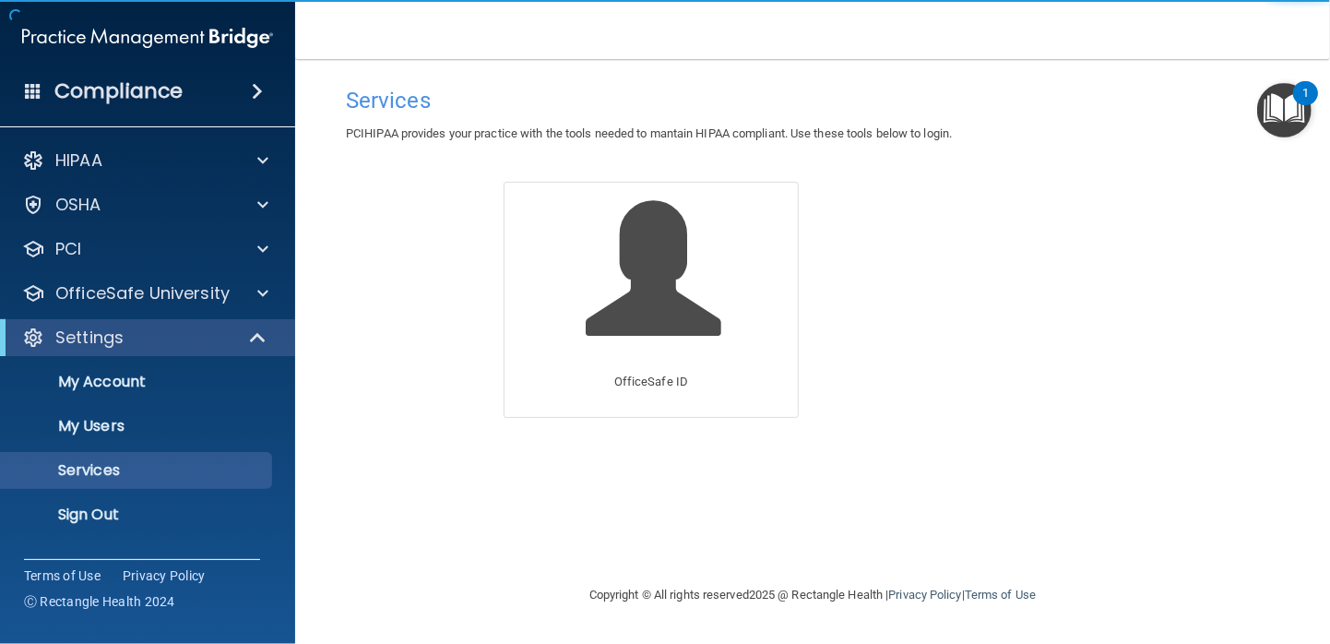
click at [891, 185] on div "Encrypted Email Data Backup OfficeSafe ID OfficeSafe Pay" at bounding box center [812, 310] width 673 height 256
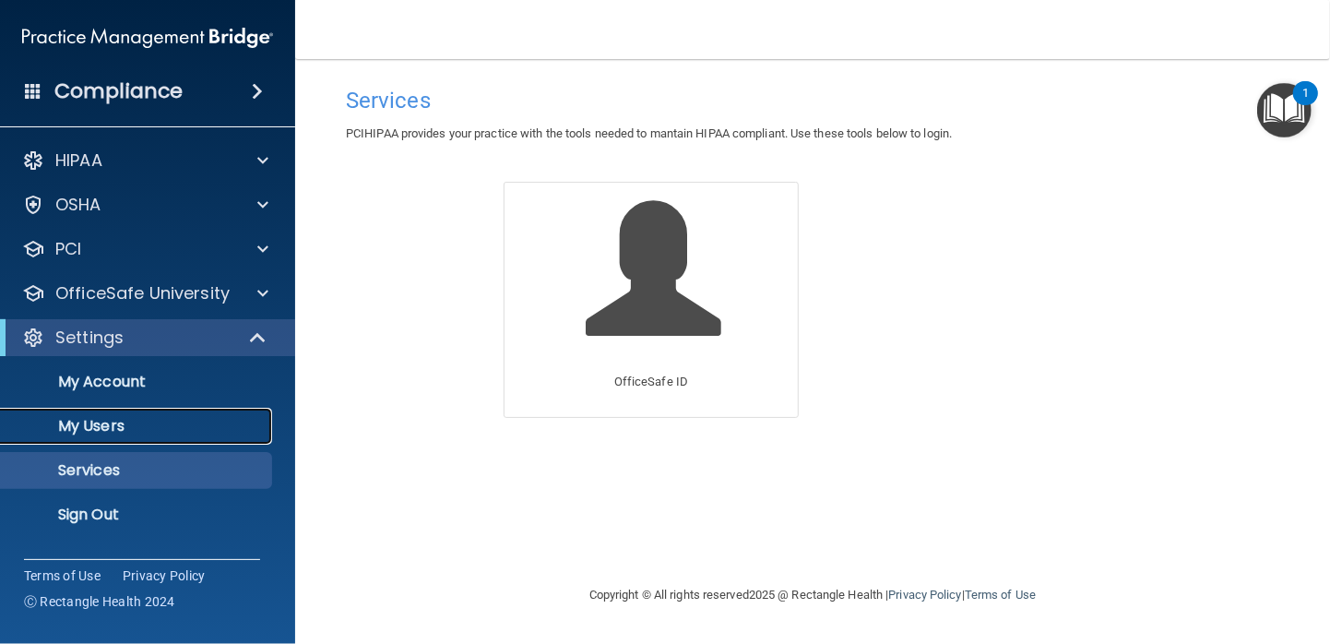
click at [106, 434] on p "My Users" at bounding box center [138, 426] width 252 height 18
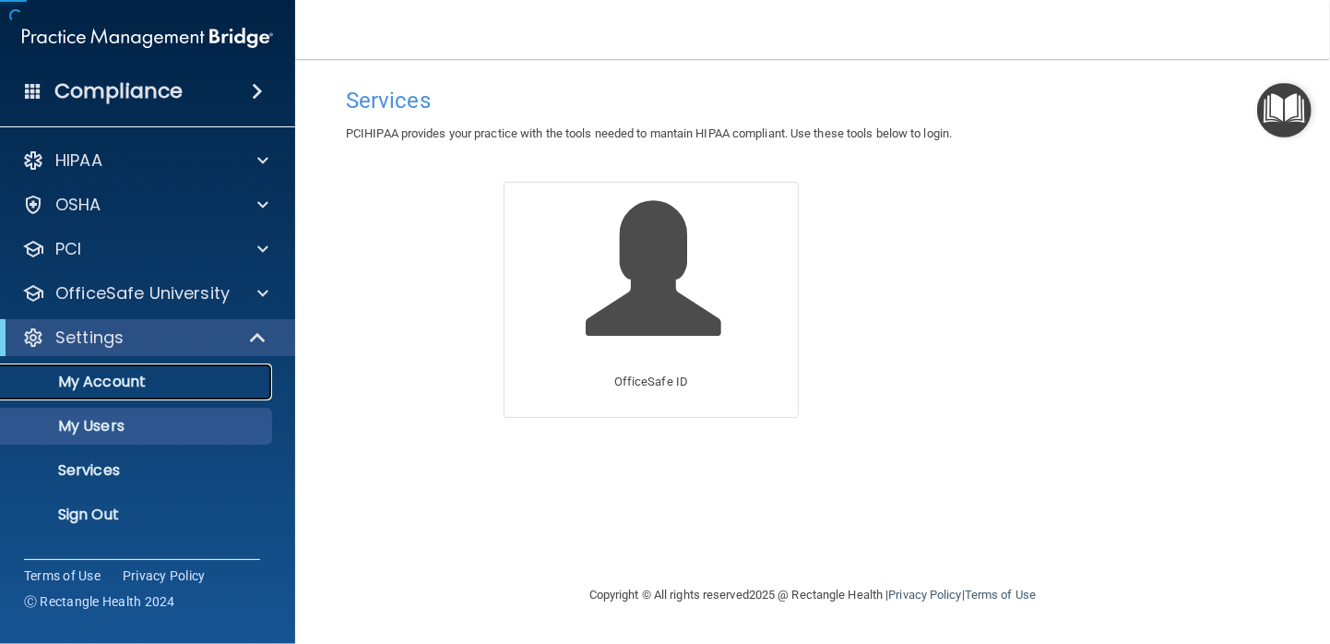
click at [125, 376] on p "My Account" at bounding box center [138, 382] width 252 height 18
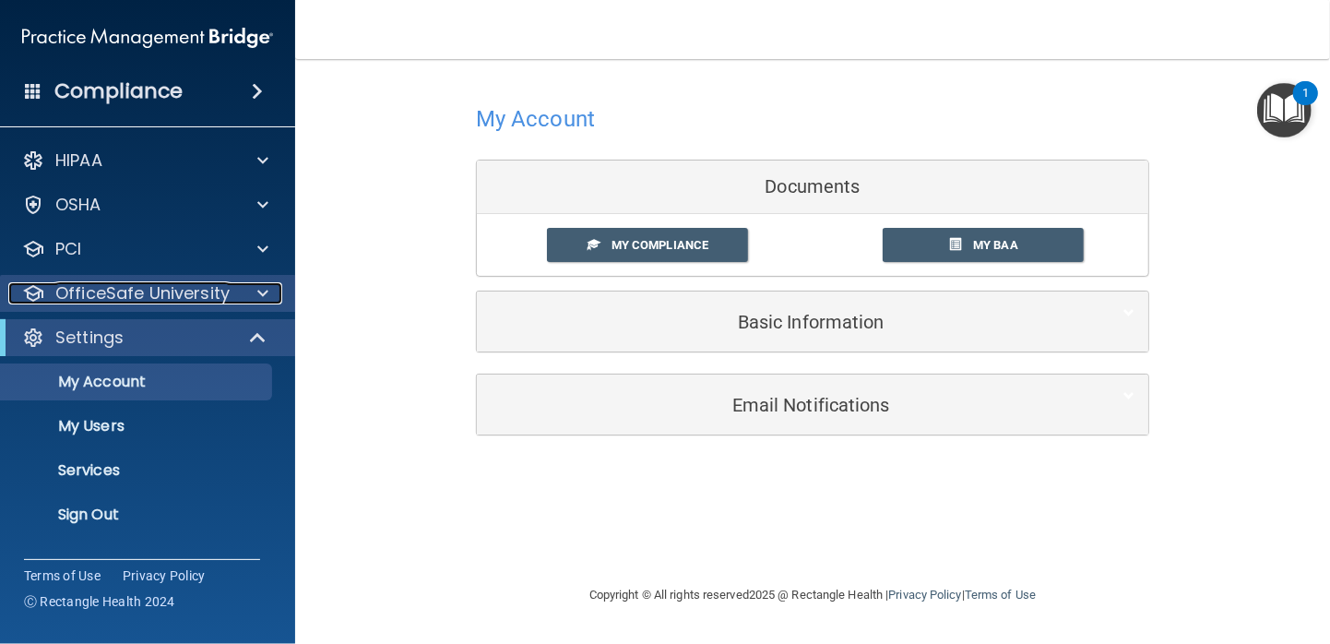
click at [164, 296] on p "OfficeSafe University" at bounding box center [142, 293] width 174 height 22
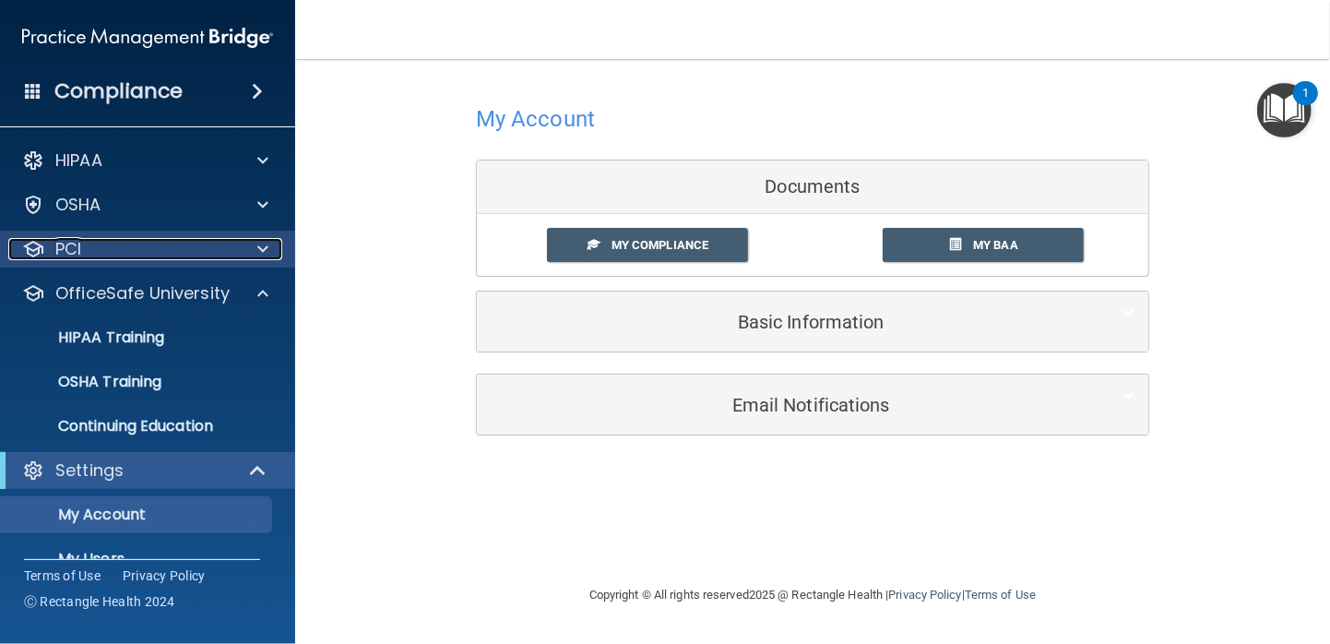
click at [141, 248] on div "PCI" at bounding box center [122, 249] width 229 height 22
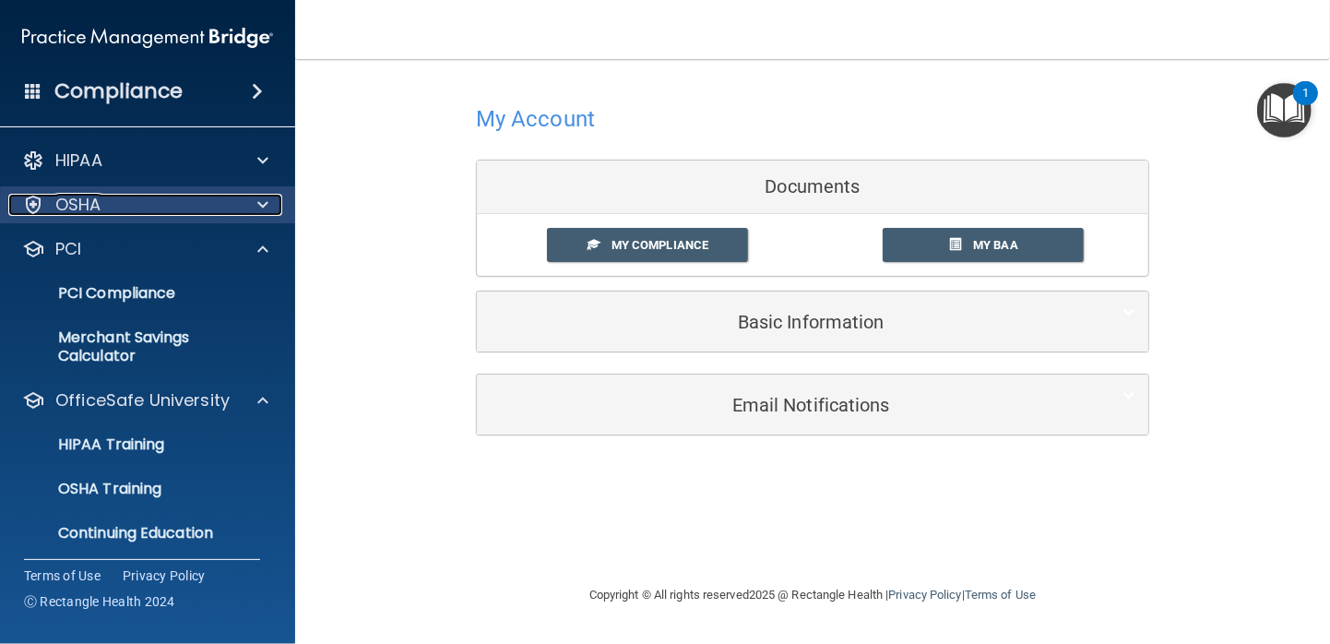
click at [179, 202] on div "OSHA" at bounding box center [122, 205] width 229 height 22
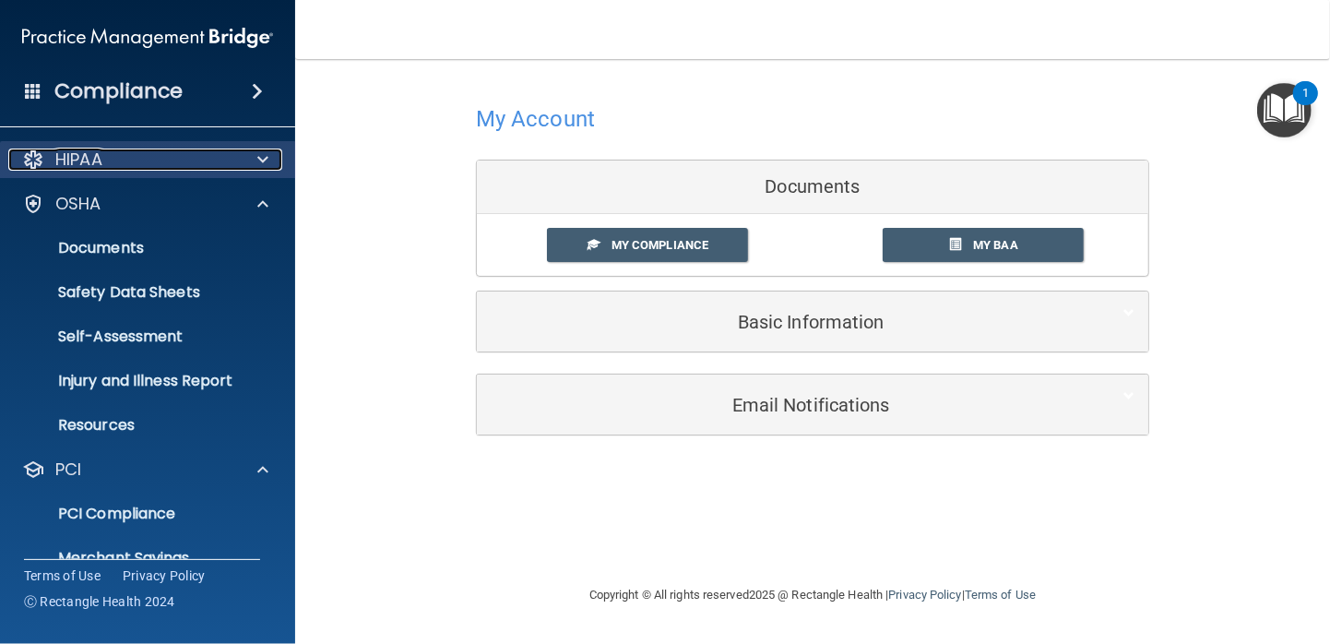
click at [142, 152] on div "HIPAA" at bounding box center [122, 159] width 229 height 22
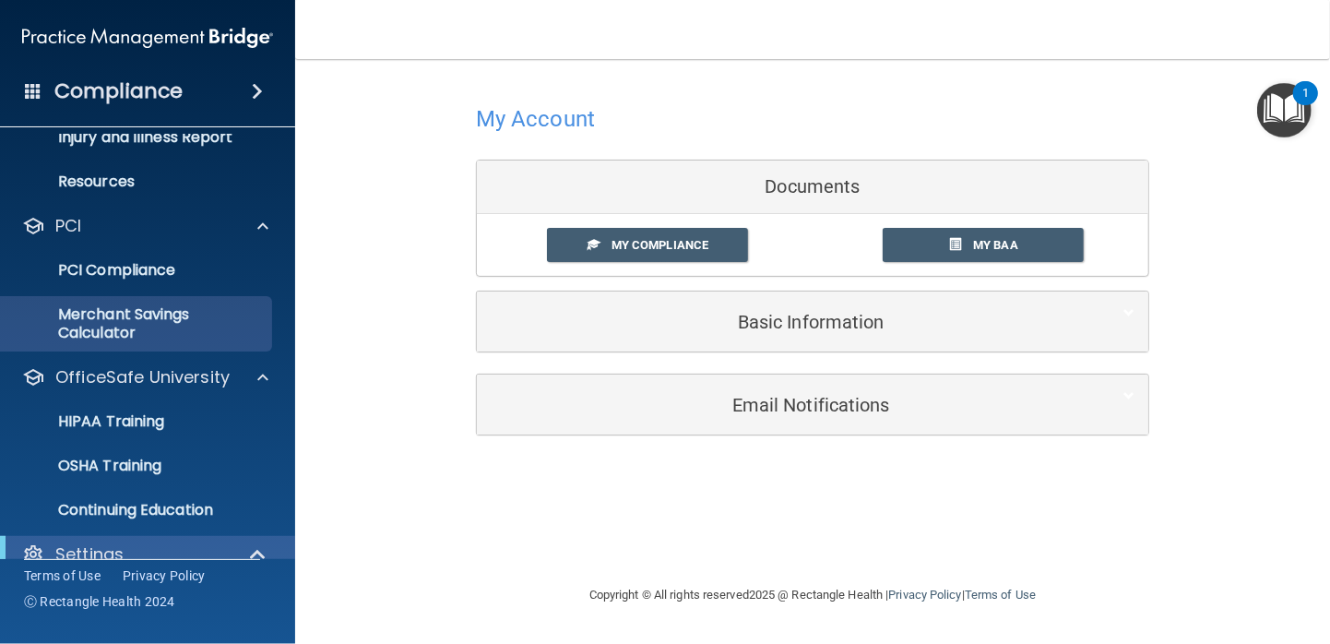
scroll to position [758, 0]
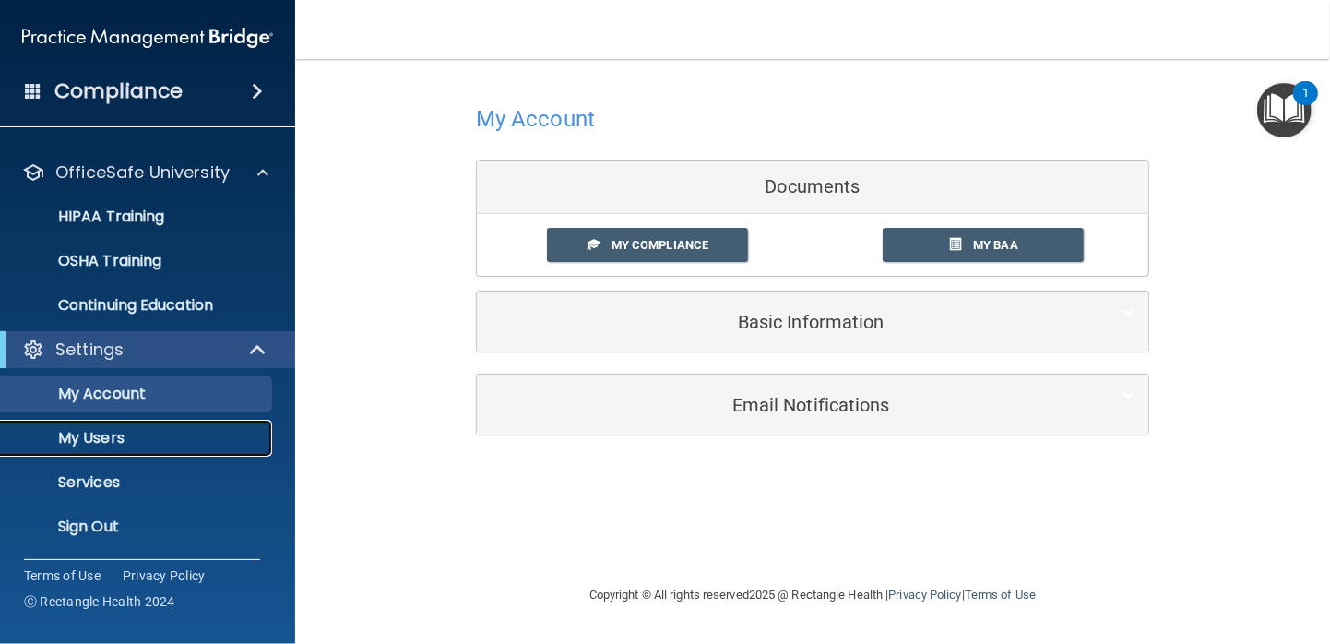
click at [115, 443] on p "My Users" at bounding box center [138, 438] width 252 height 18
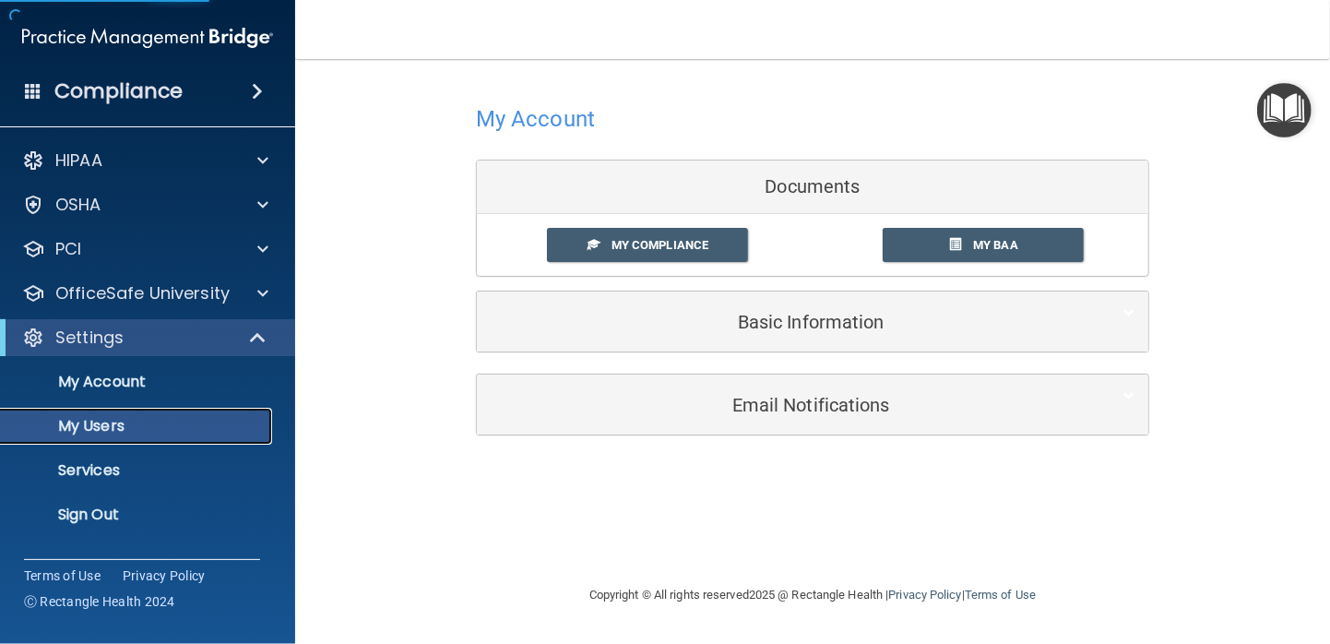
select select "20"
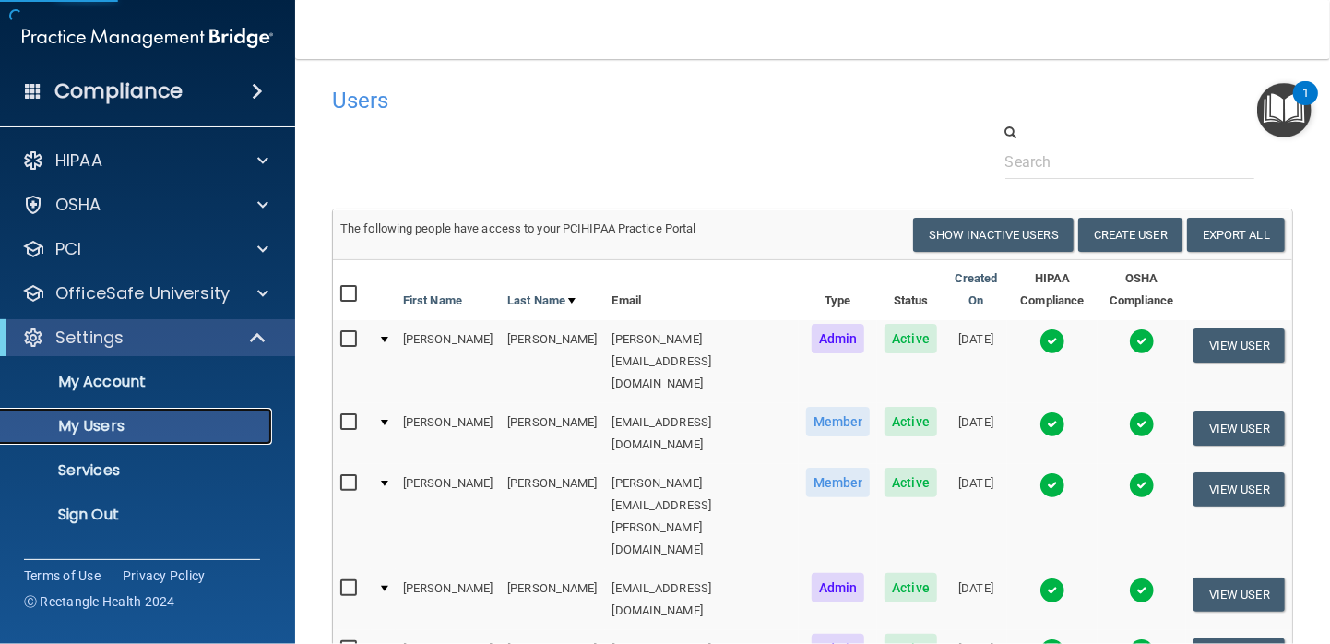
scroll to position [158, 0]
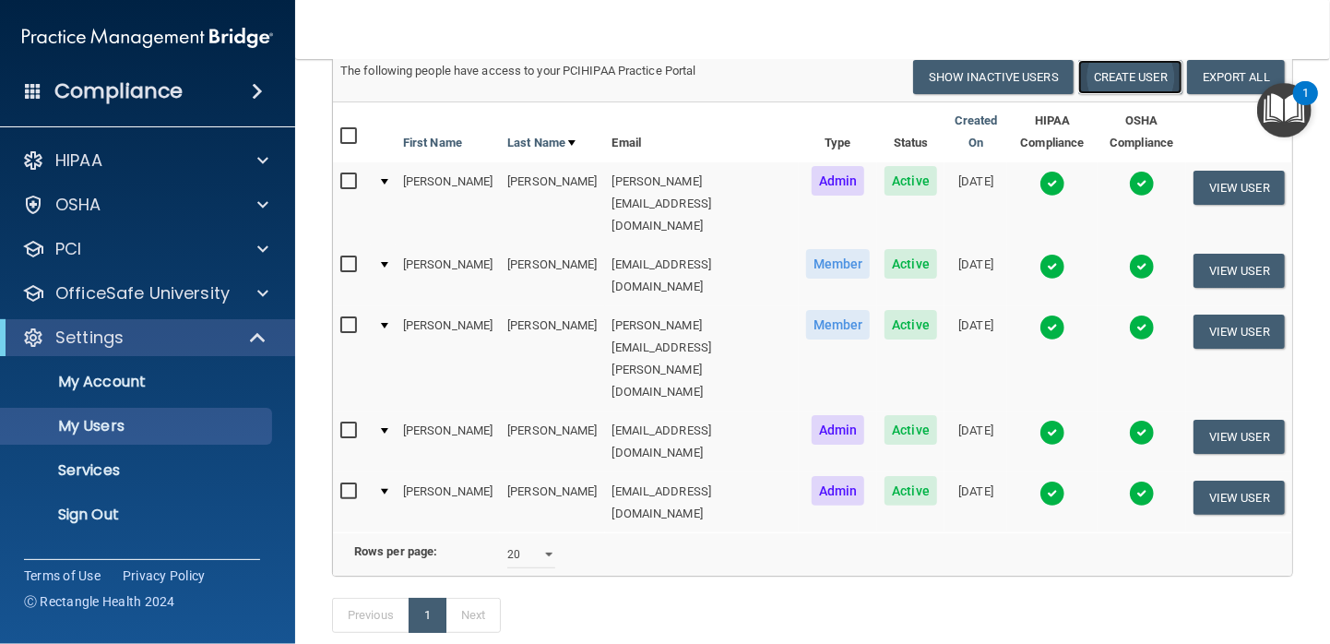
click at [1112, 78] on button "Create User" at bounding box center [1130, 77] width 104 height 34
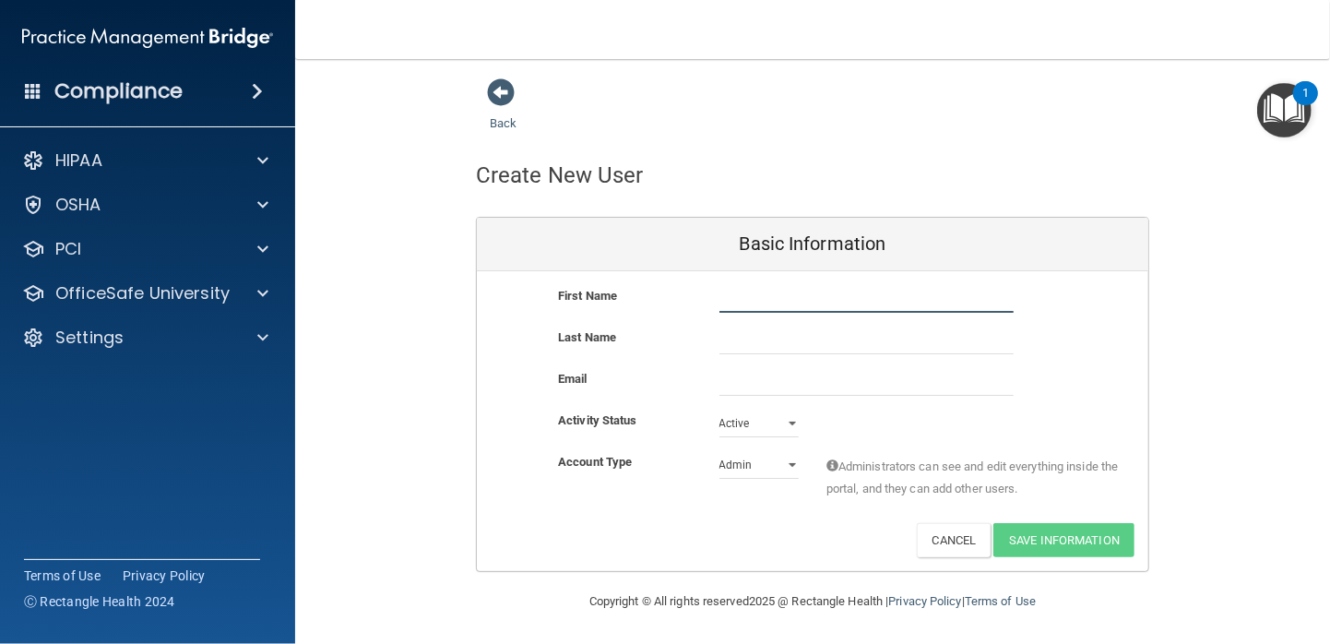
click at [793, 297] on input "text" at bounding box center [866, 299] width 294 height 28
type input "[PERSON_NAME]"
type input "Lor"
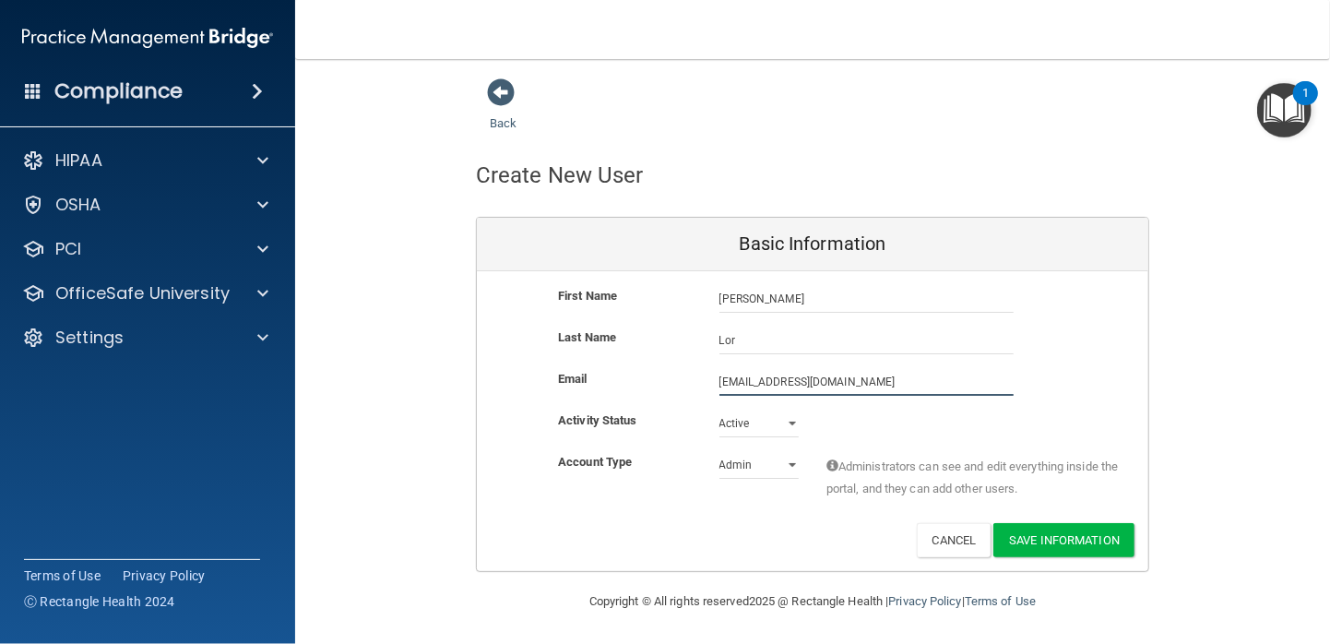
type input "[EMAIL_ADDRESS][DOMAIN_NAME]"
click at [1003, 427] on div "Activity Status Active Active Inactive" at bounding box center [812, 423] width 671 height 28
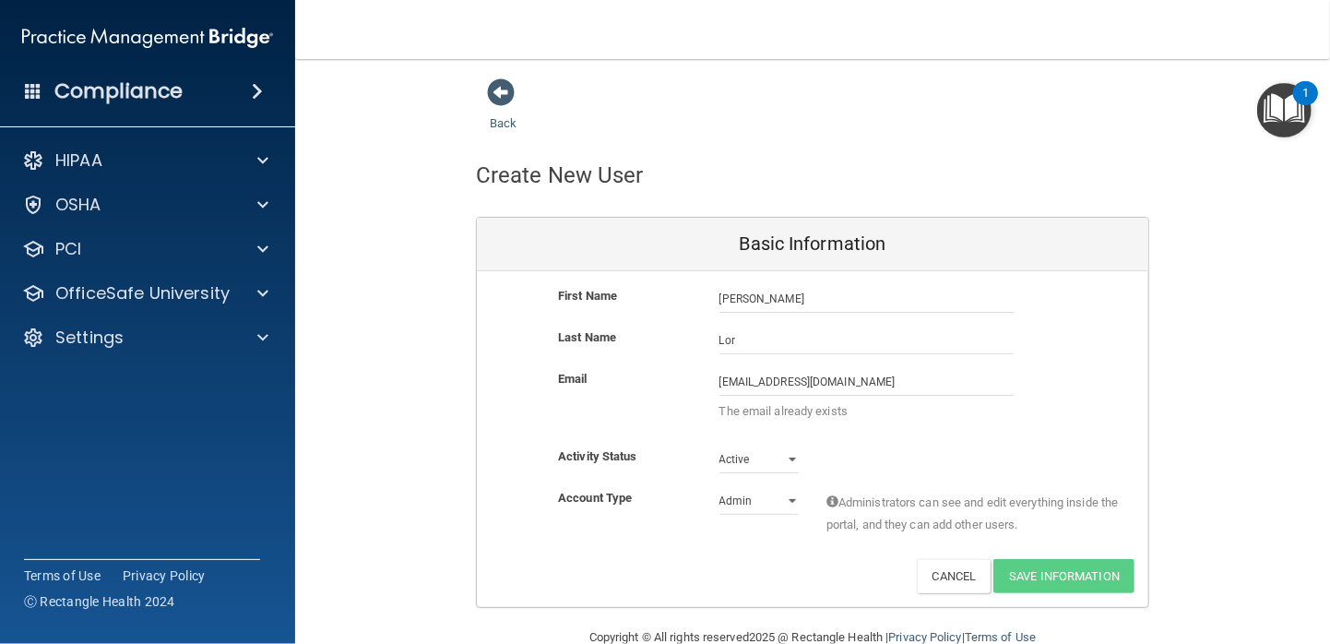
click at [1072, 377] on div "Email [EMAIL_ADDRESS][DOMAIN_NAME] [EMAIL_ADDRESS][DOMAIN_NAME] The email alrea…" at bounding box center [812, 400] width 671 height 64
click at [973, 374] on input "[EMAIL_ADDRESS][DOMAIN_NAME]" at bounding box center [866, 382] width 294 height 28
click at [797, 456] on div "First Name [PERSON_NAME] [PERSON_NAME] Last Name [PERSON_NAME] Email [EMAIL_ADD…" at bounding box center [812, 439] width 671 height 336
click at [784, 484] on div "Activity Status Active Active Inactive" at bounding box center [812, 465] width 671 height 41
click at [779, 503] on select "Admin Member" at bounding box center [758, 501] width 79 height 28
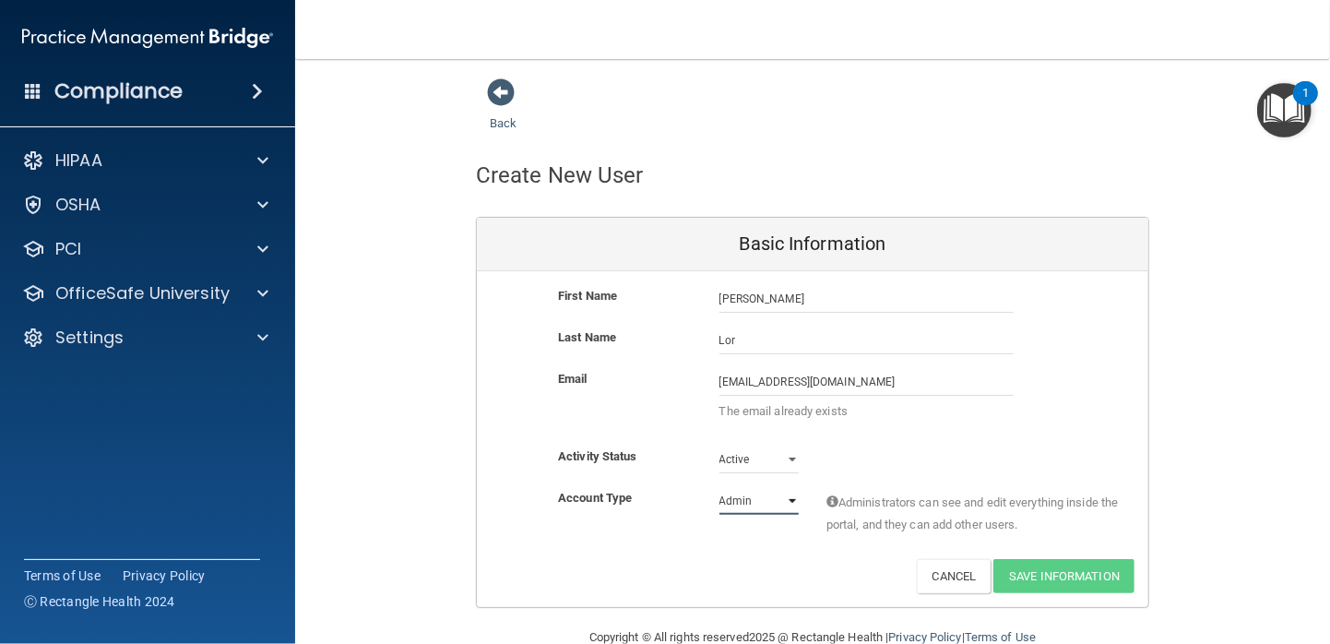
select select "practice_member"
click at [719, 487] on select "Admin Member" at bounding box center [758, 501] width 79 height 28
click at [1048, 443] on div "Email [EMAIL_ADDRESS][DOMAIN_NAME] [EMAIL_ADDRESS][DOMAIN_NAME] The email alrea…" at bounding box center [812, 406] width 671 height 77
click at [756, 459] on select "Active Inactive" at bounding box center [758, 459] width 79 height 28
click at [719, 445] on select "Active Inactive" at bounding box center [758, 459] width 79 height 28
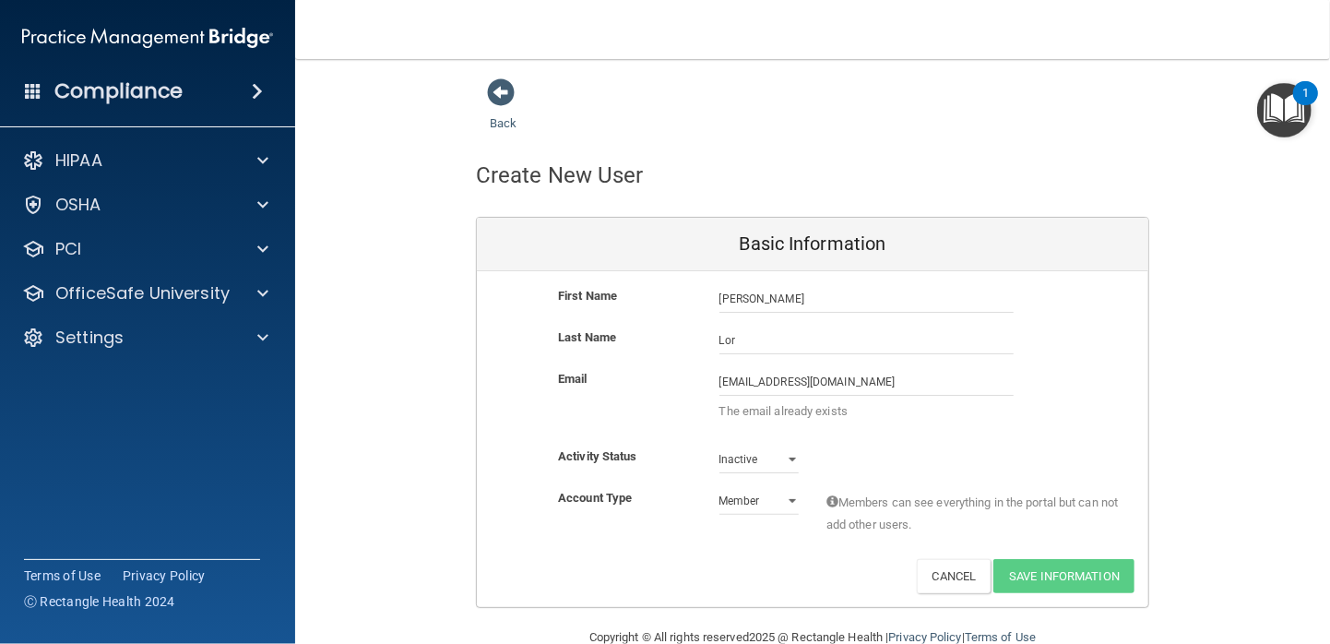
click at [1003, 445] on div "Activity Status Inactive Active Inactive" at bounding box center [812, 459] width 671 height 28
click at [761, 456] on select "Active Inactive" at bounding box center [758, 459] width 79 height 28
select select "active"
click at [719, 445] on select "Active Inactive" at bounding box center [758, 459] width 79 height 28
drag, startPoint x: 1092, startPoint y: 553, endPoint x: 1107, endPoint y: 539, distance: 20.2
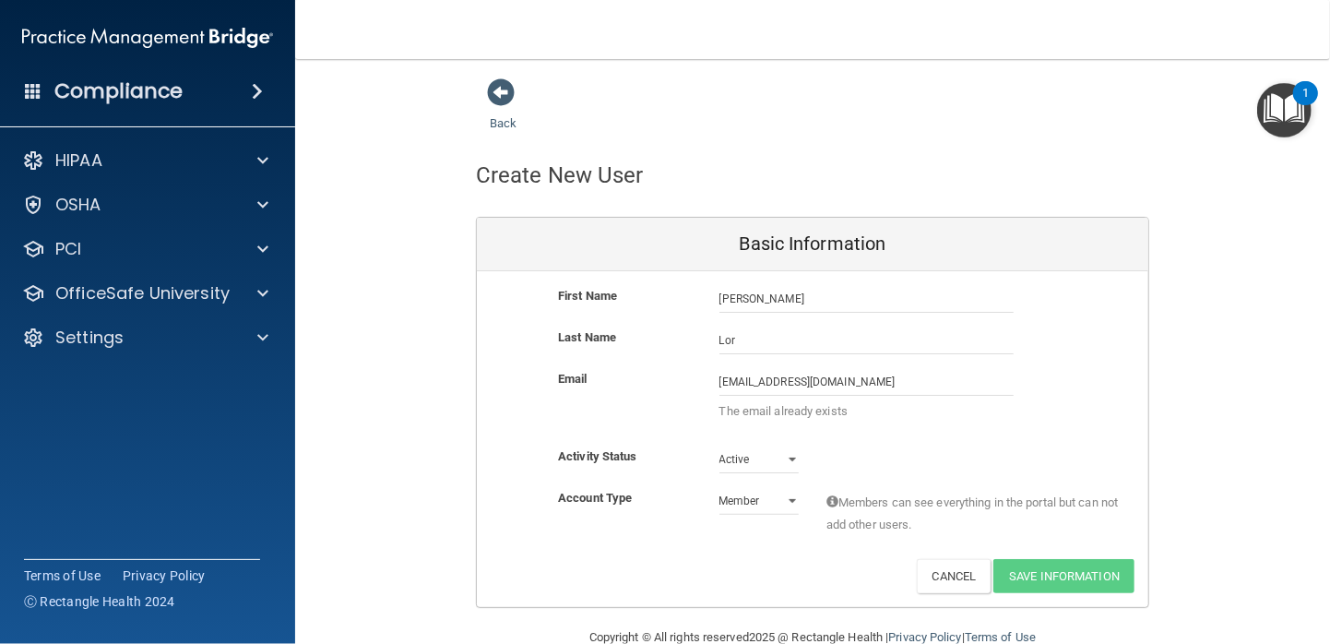
click at [1103, 544] on div "Account Type Practice Member Admin Member Financial Institution Business Associ…" at bounding box center [812, 523] width 671 height 72
click at [946, 383] on input "[EMAIL_ADDRESS][DOMAIN_NAME]" at bounding box center [866, 382] width 294 height 28
drag, startPoint x: 926, startPoint y: 388, endPoint x: 586, endPoint y: 352, distance: 342.2
click at [586, 352] on div "First Name [PERSON_NAME] [PERSON_NAME] Last Name [PERSON_NAME] Email [EMAIL_ADD…" at bounding box center [812, 439] width 671 height 336
type input "[EMAIL_ADDRESS][DOMAIN_NAME]"
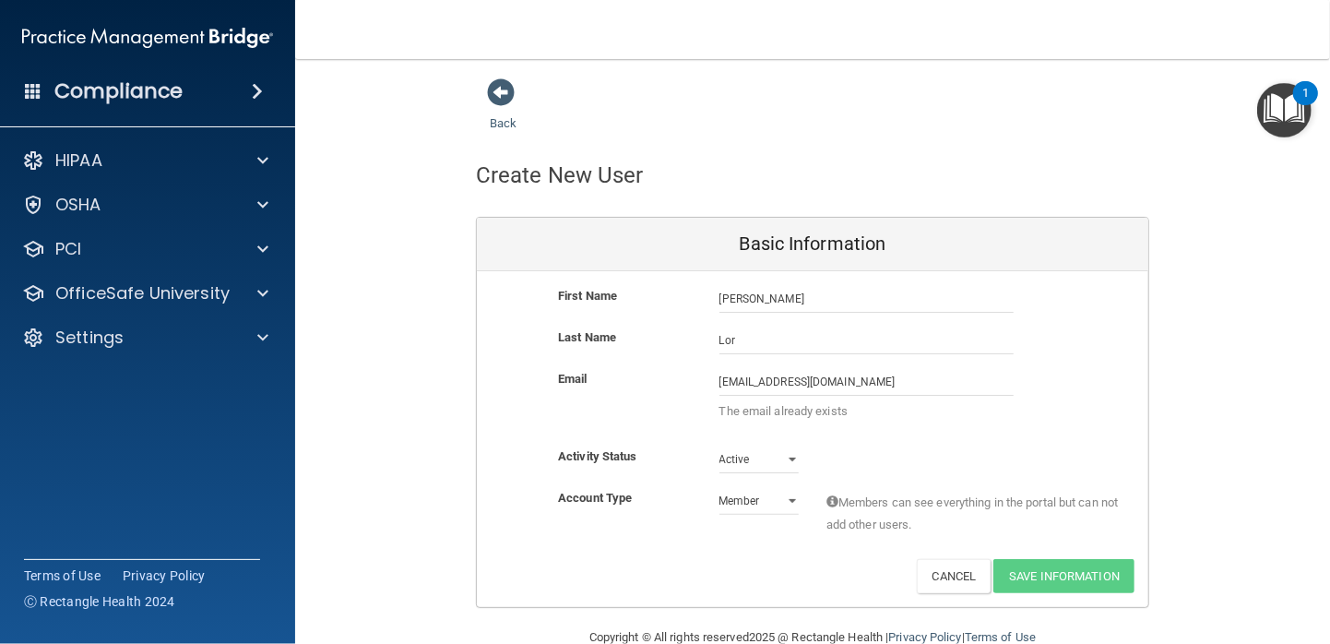
click at [1108, 404] on div "Email [EMAIL_ADDRESS][DOMAIN_NAME] [EMAIL_ADDRESS][DOMAIN_NAME] The email alrea…" at bounding box center [812, 406] width 671 height 77
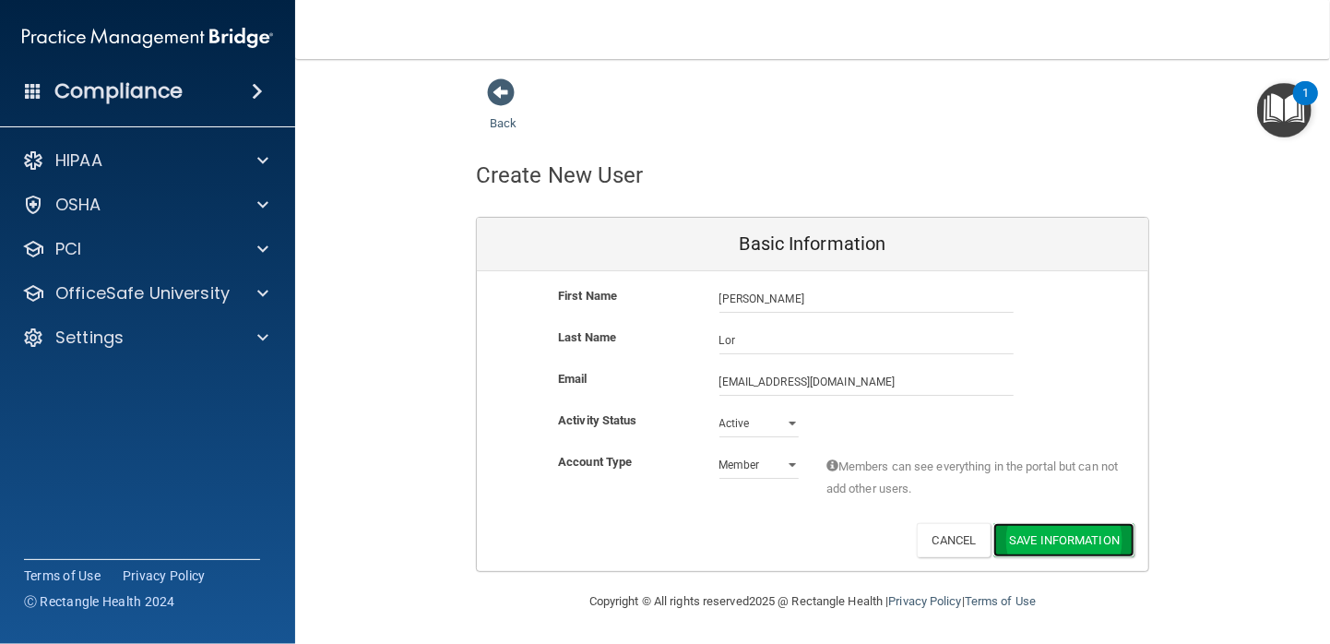
click at [1060, 540] on button "Save Information" at bounding box center [1063, 540] width 141 height 34
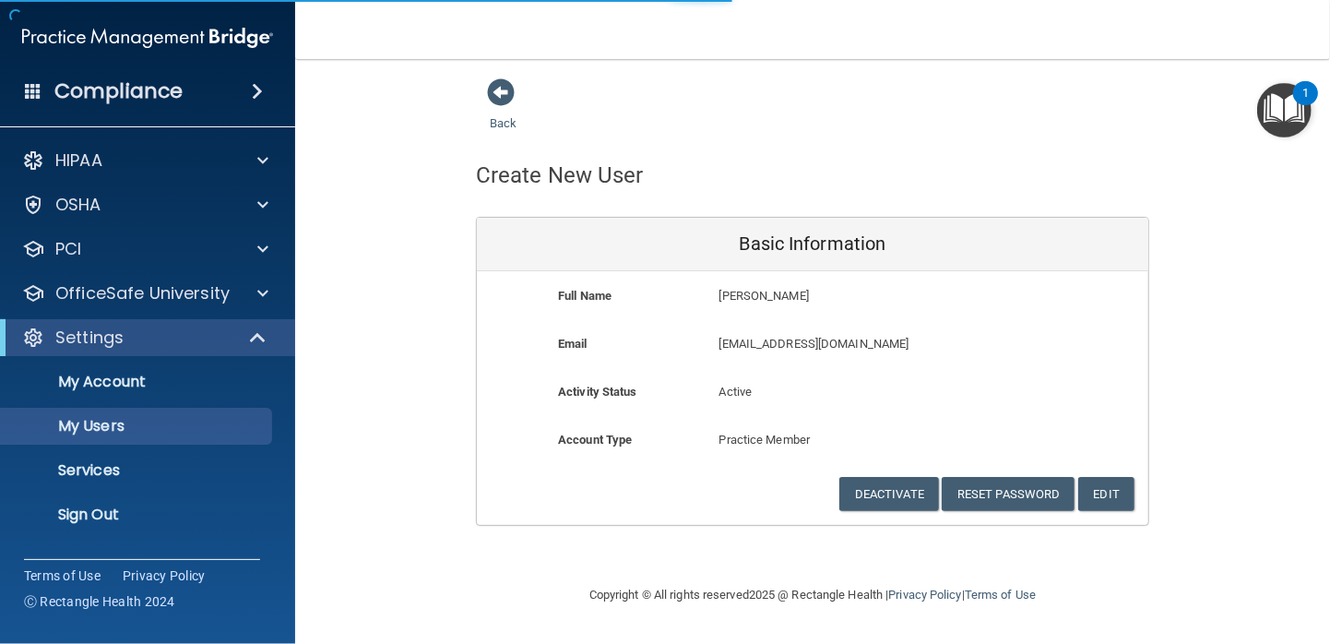
select select "20"
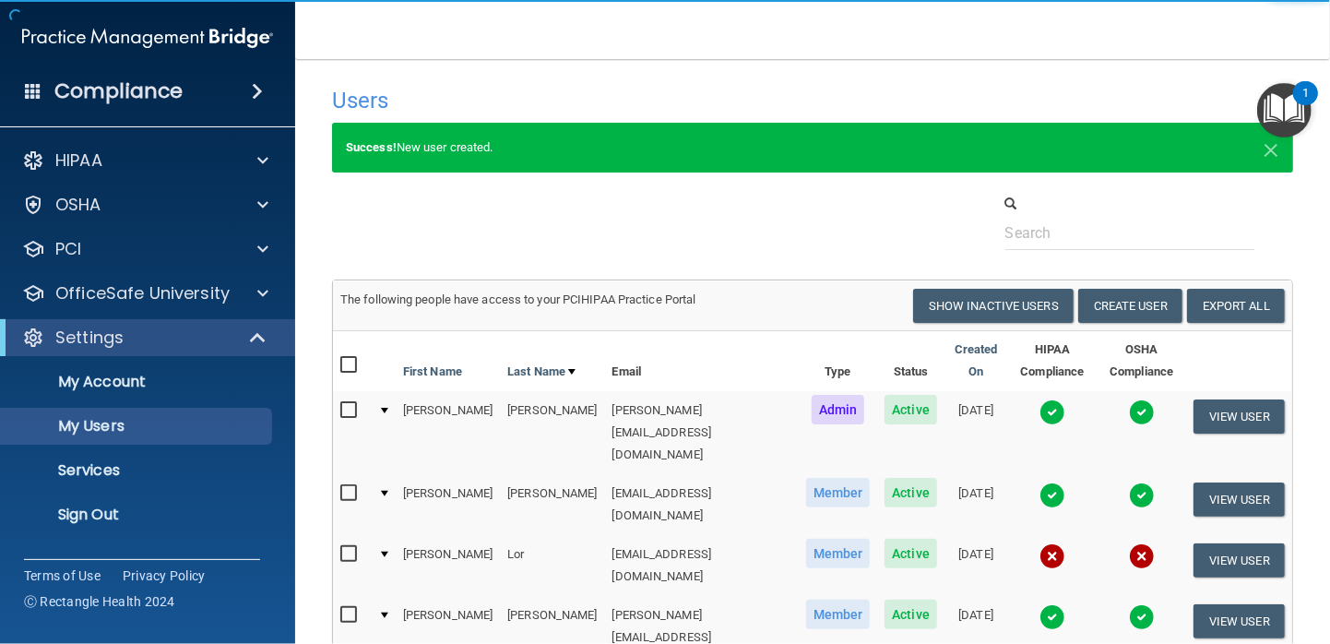
scroll to position [184, 0]
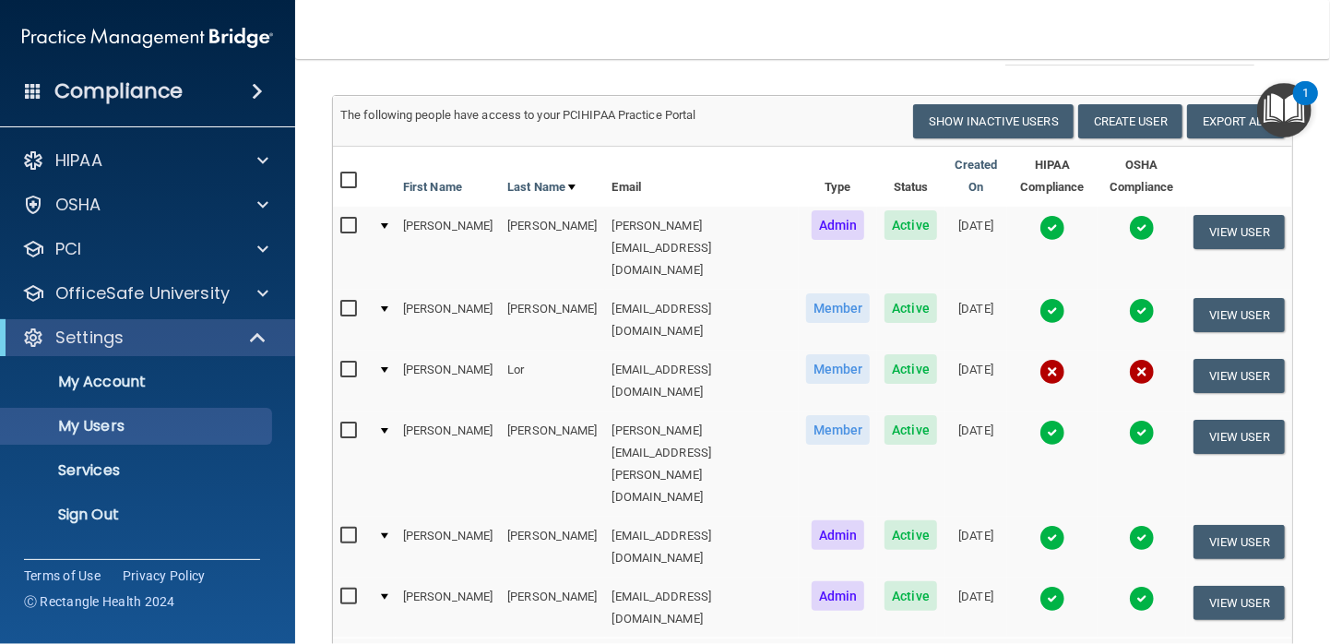
drag, startPoint x: 345, startPoint y: 321, endPoint x: 335, endPoint y: 342, distance: 23.5
click at [345, 362] on input "checkbox" at bounding box center [350, 369] width 21 height 15
checkbox input "true"
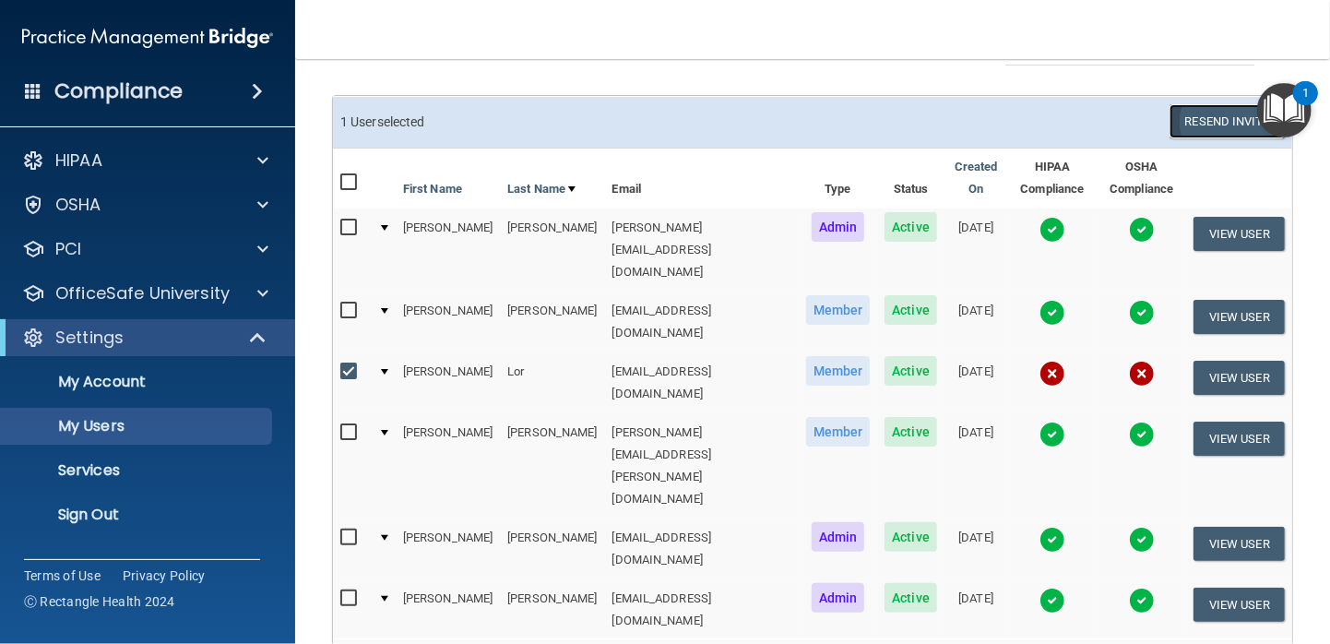
click at [1206, 123] on button "Resend Invite" at bounding box center [1226, 121] width 115 height 34
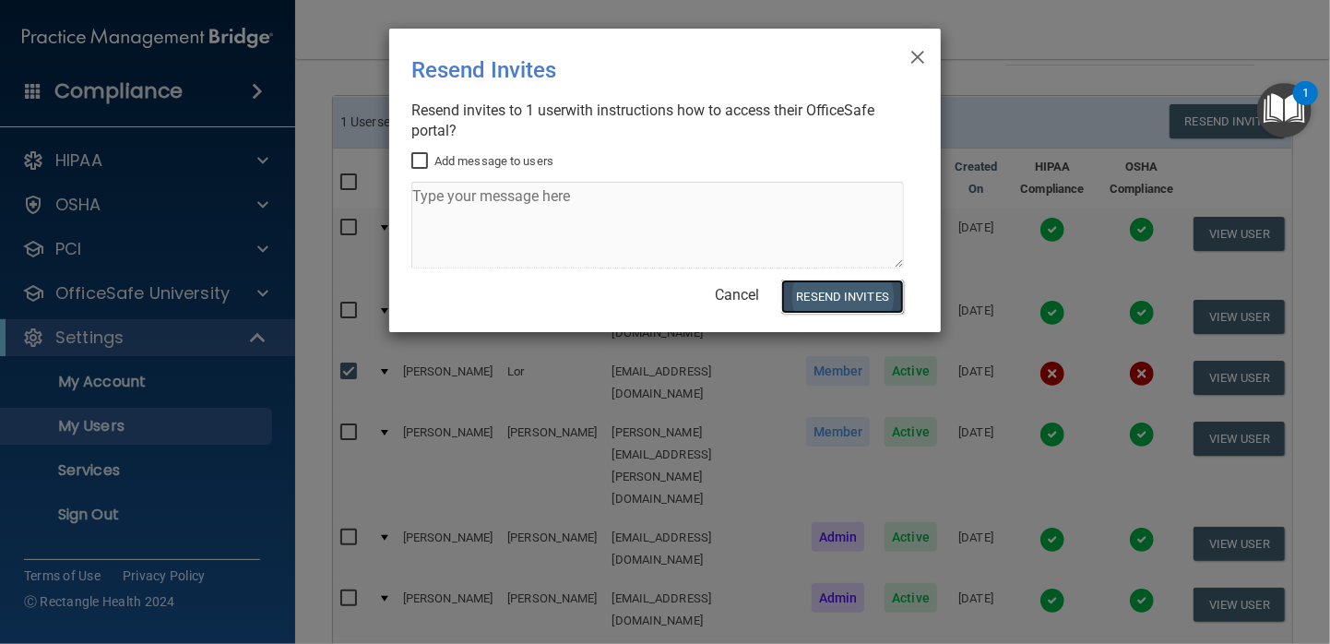
click at [832, 305] on button "Resend Invites" at bounding box center [842, 296] width 123 height 34
click at [918, 55] on span "×" at bounding box center [917, 54] width 17 height 37
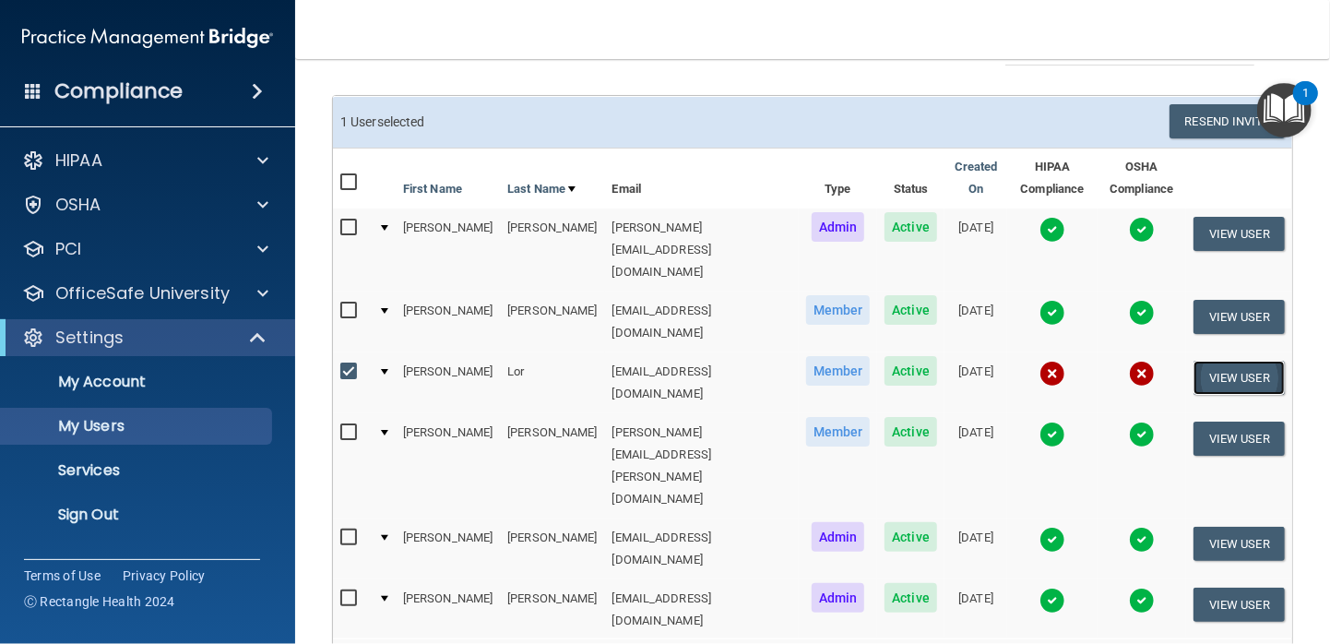
click at [1234, 361] on button "View User" at bounding box center [1238, 378] width 91 height 34
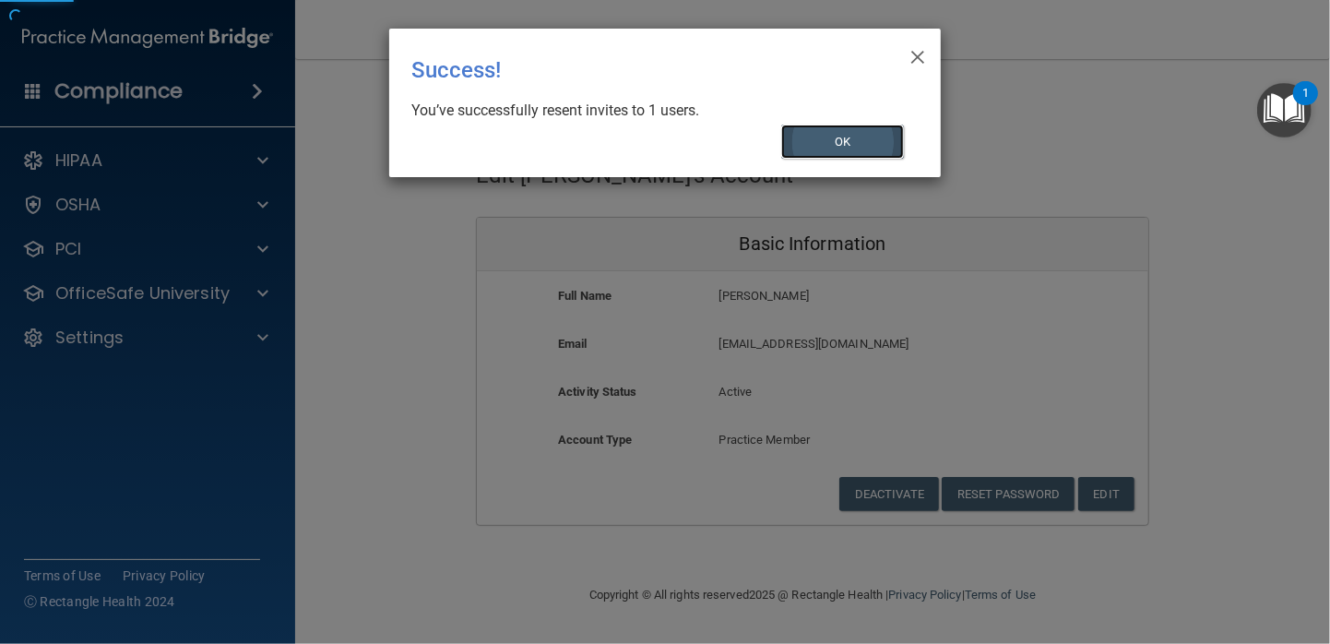
click at [881, 140] on button "OK" at bounding box center [843, 141] width 124 height 34
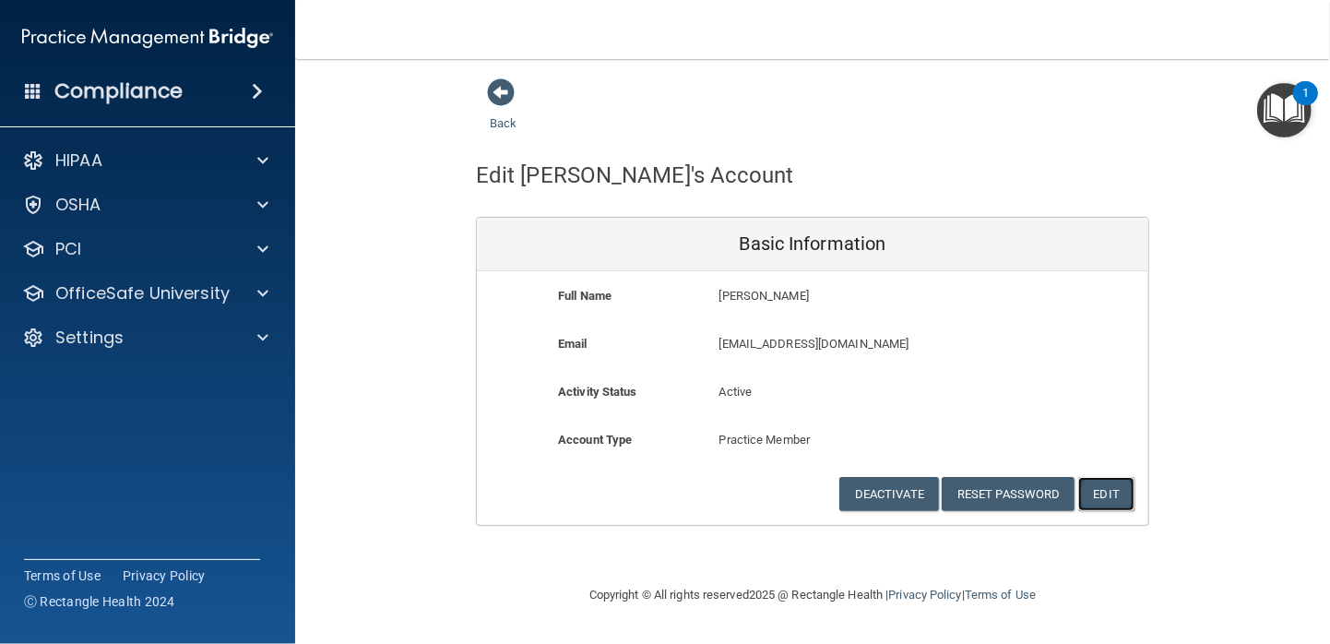
click at [1107, 493] on button "Edit" at bounding box center [1106, 494] width 56 height 34
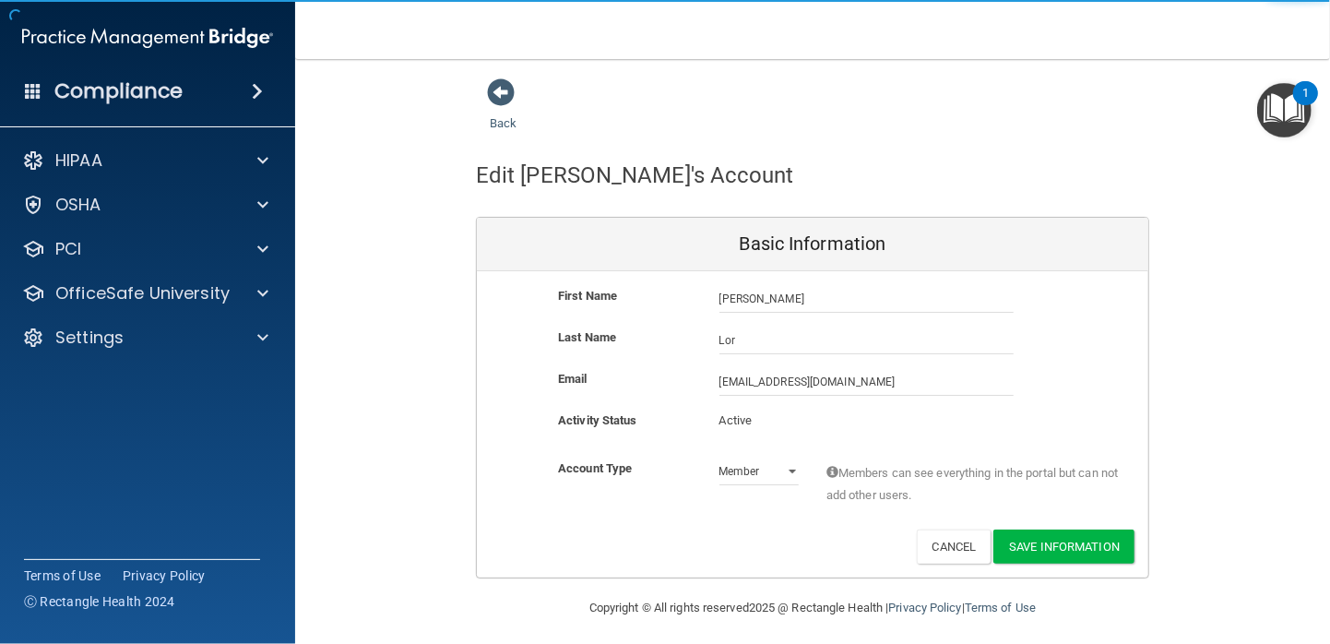
click at [966, 361] on div "Last Name [PERSON_NAME]" at bounding box center [812, 346] width 671 height 41
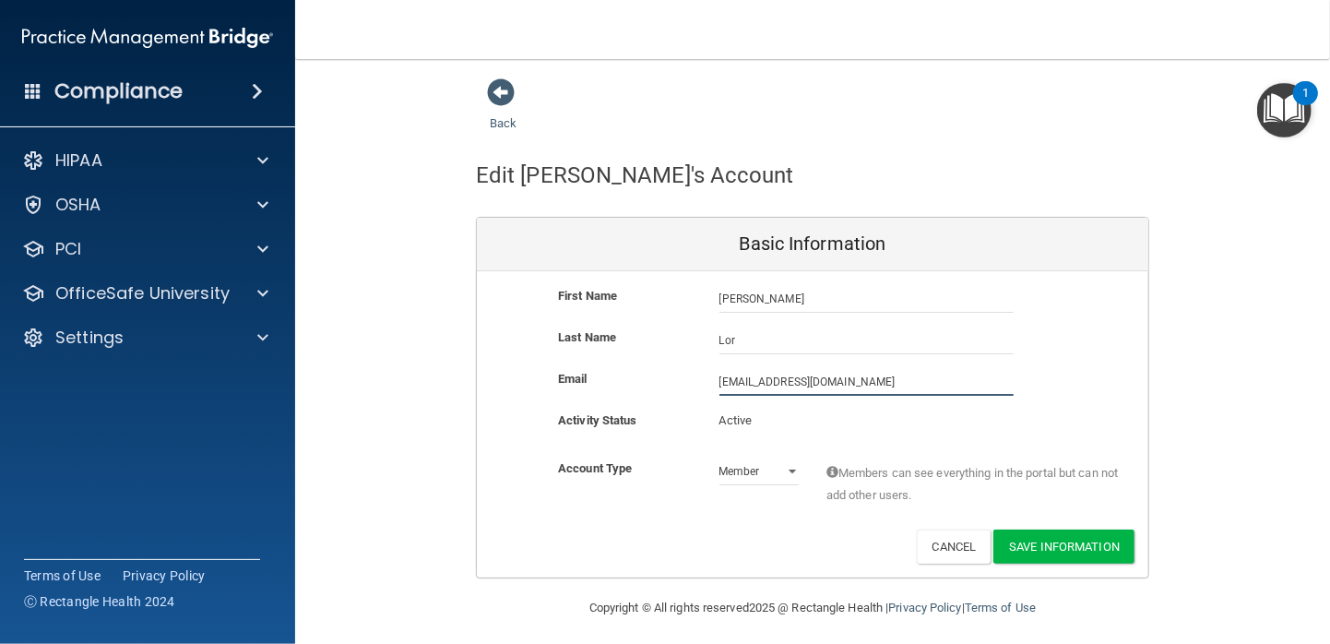
drag, startPoint x: 953, startPoint y: 383, endPoint x: 570, endPoint y: 361, distance: 384.2
click at [592, 362] on div "First Name [PERSON_NAME] [PERSON_NAME] Last Name [PERSON_NAME] Email [EMAIL_ADD…" at bounding box center [812, 424] width 671 height 306
type input "[EMAIL_ADDRESS][DOMAIN_NAME]"
click at [1081, 551] on button "Save Information" at bounding box center [1063, 546] width 141 height 34
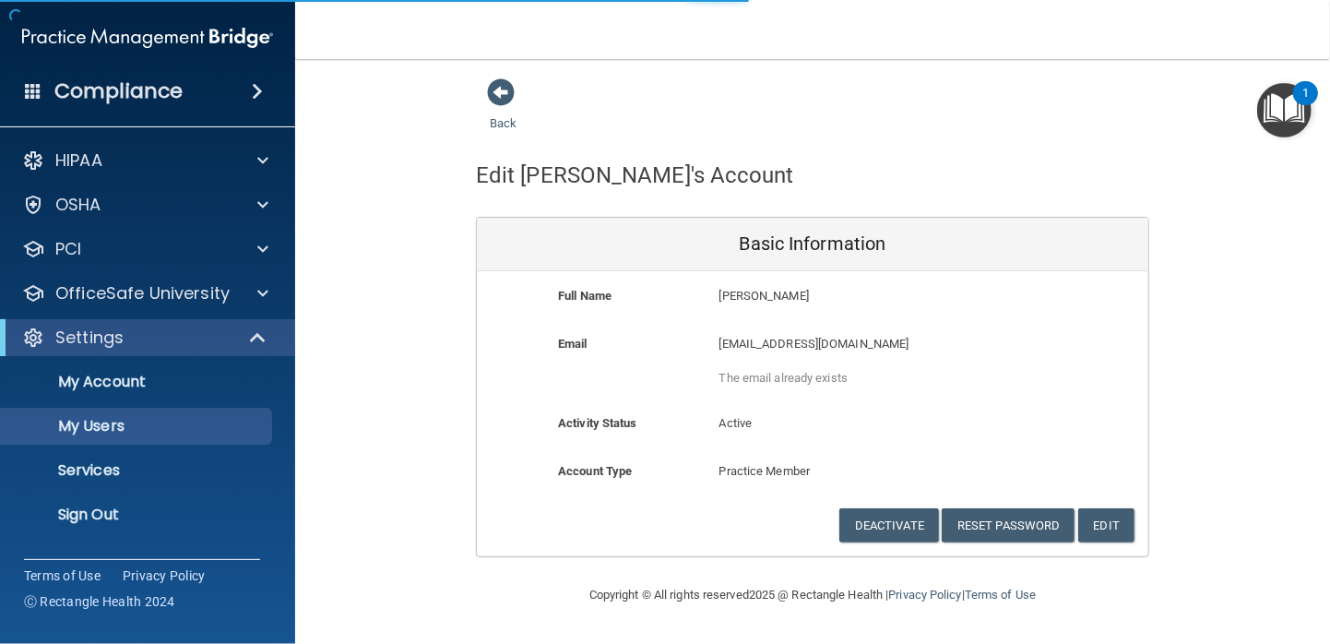
select select "20"
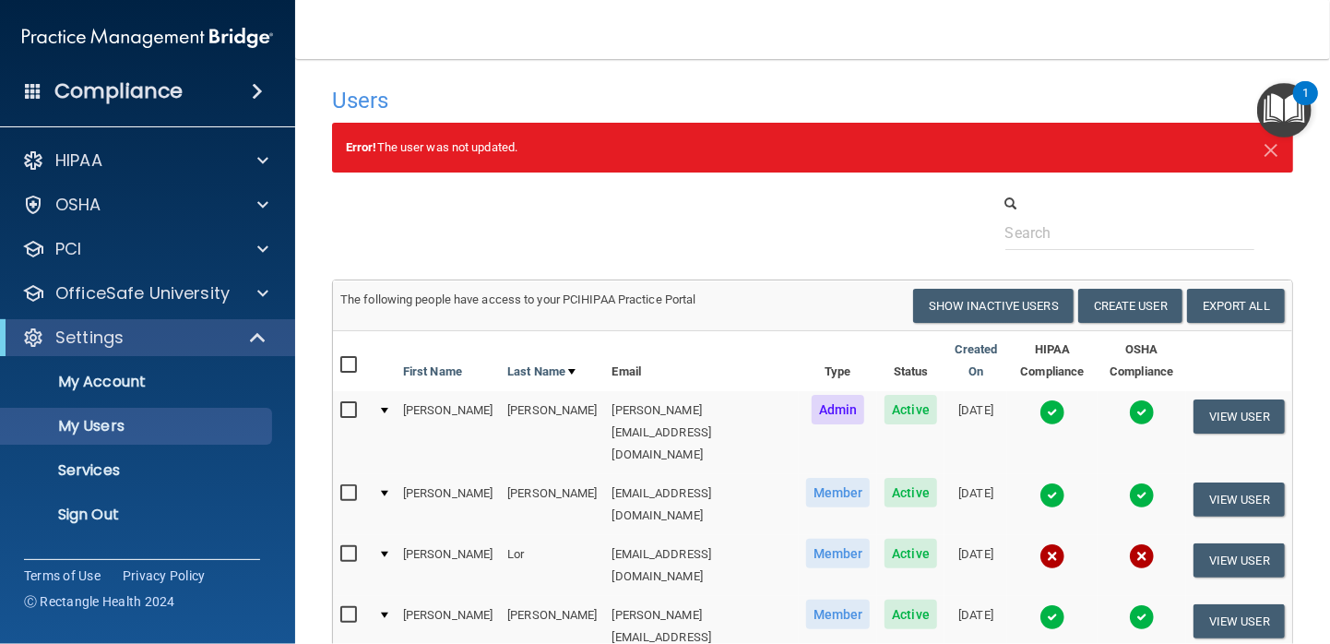
click at [671, 535] on td "[EMAIL_ADDRESS][DOMAIN_NAME]" at bounding box center [702, 565] width 194 height 61
click at [850, 228] on div at bounding box center [812, 222] width 989 height 56
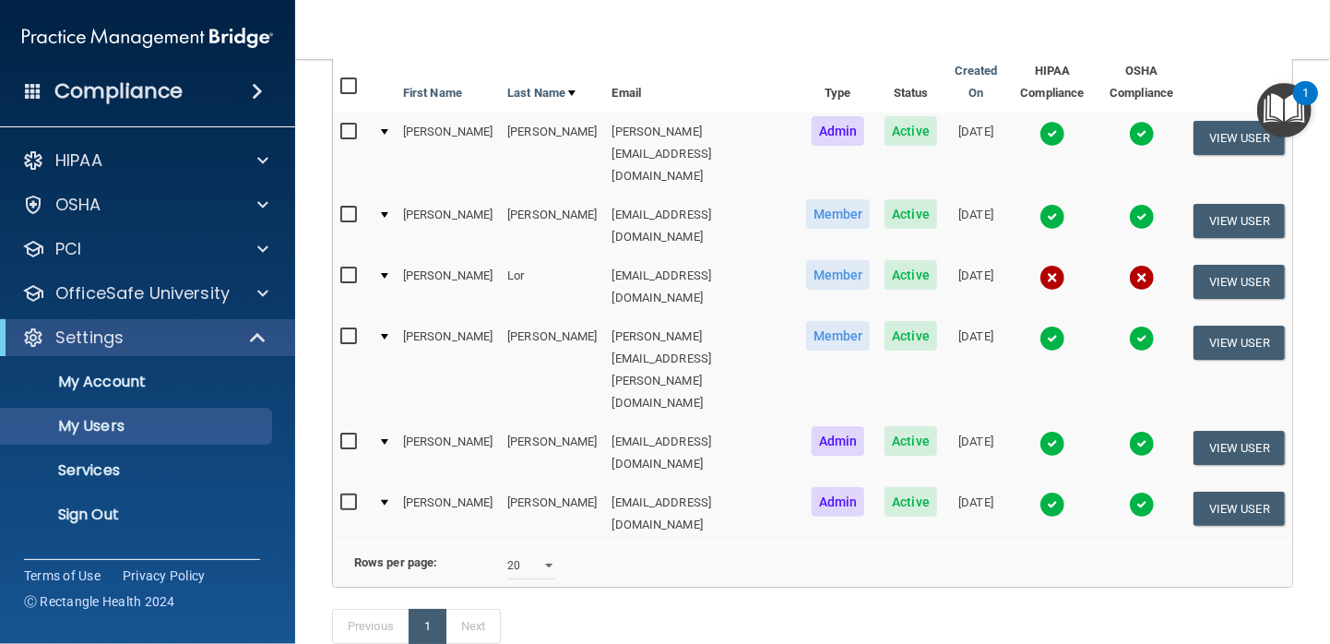
click at [894, 587] on div "Previous 1 Next" at bounding box center [812, 629] width 989 height 85
click at [605, 256] on td "[EMAIL_ADDRESS][DOMAIN_NAME]" at bounding box center [702, 286] width 194 height 61
click at [95, 92] on h4 "Compliance" at bounding box center [118, 91] width 128 height 26
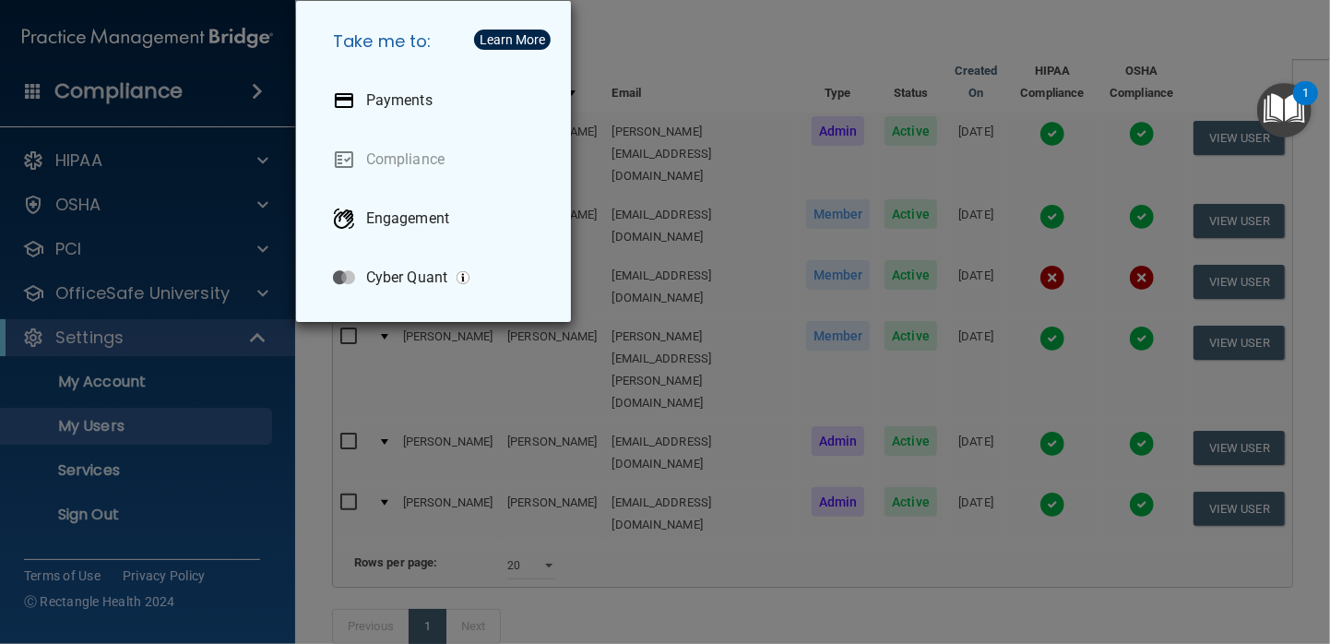
click at [728, 43] on div "Take me to: Payments Compliance Engagement Cyber Quant" at bounding box center [665, 322] width 1330 height 644
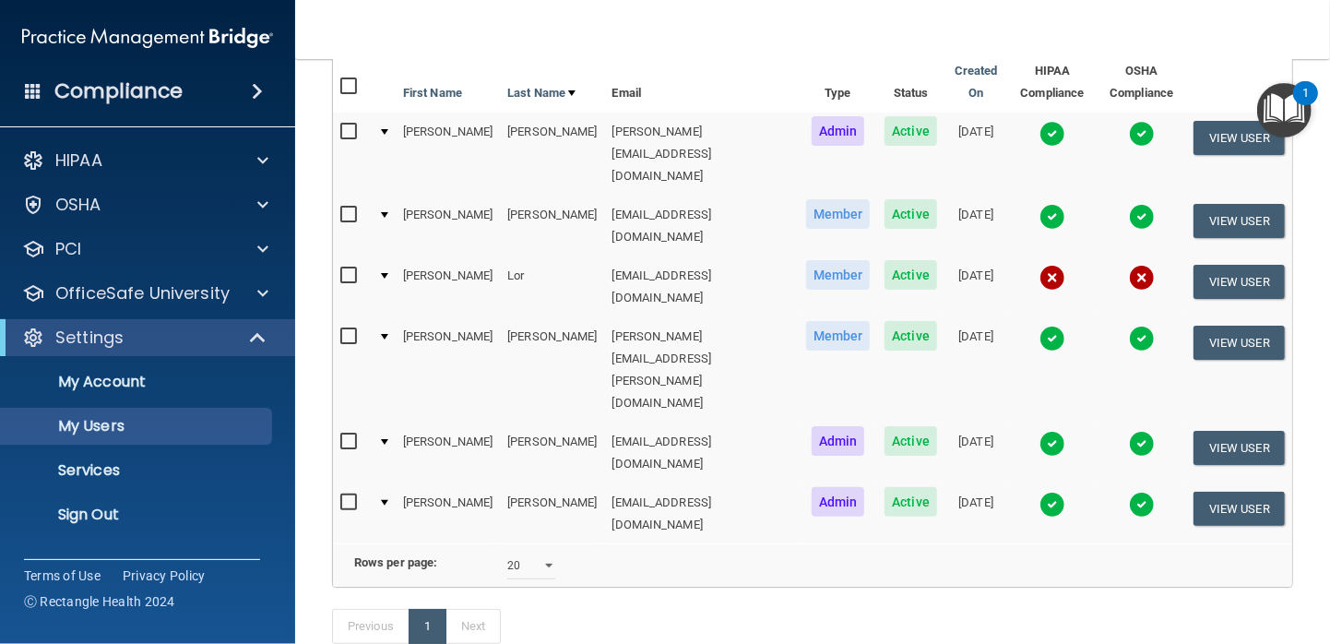
scroll to position [0, 0]
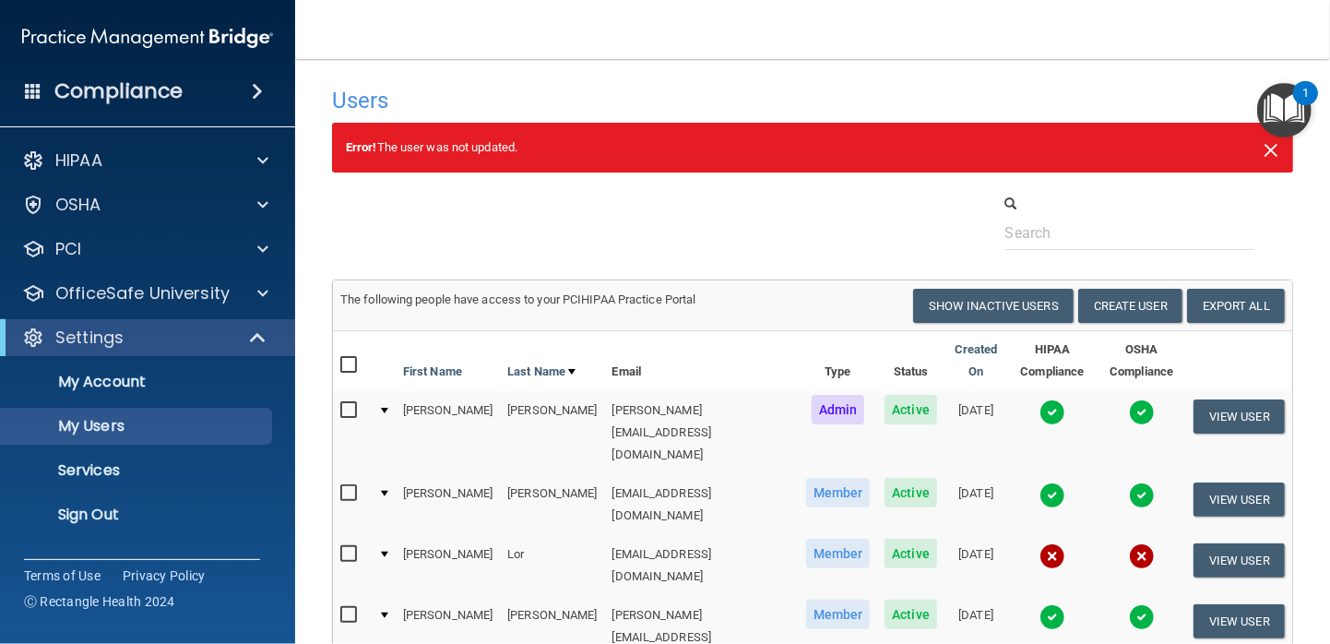
click at [1262, 151] on span "×" at bounding box center [1270, 147] width 17 height 37
click at [1262, 144] on span "×" at bounding box center [1270, 147] width 17 height 37
select select "20"
